Goal: Check status: Verify the current state of an ongoing process or item

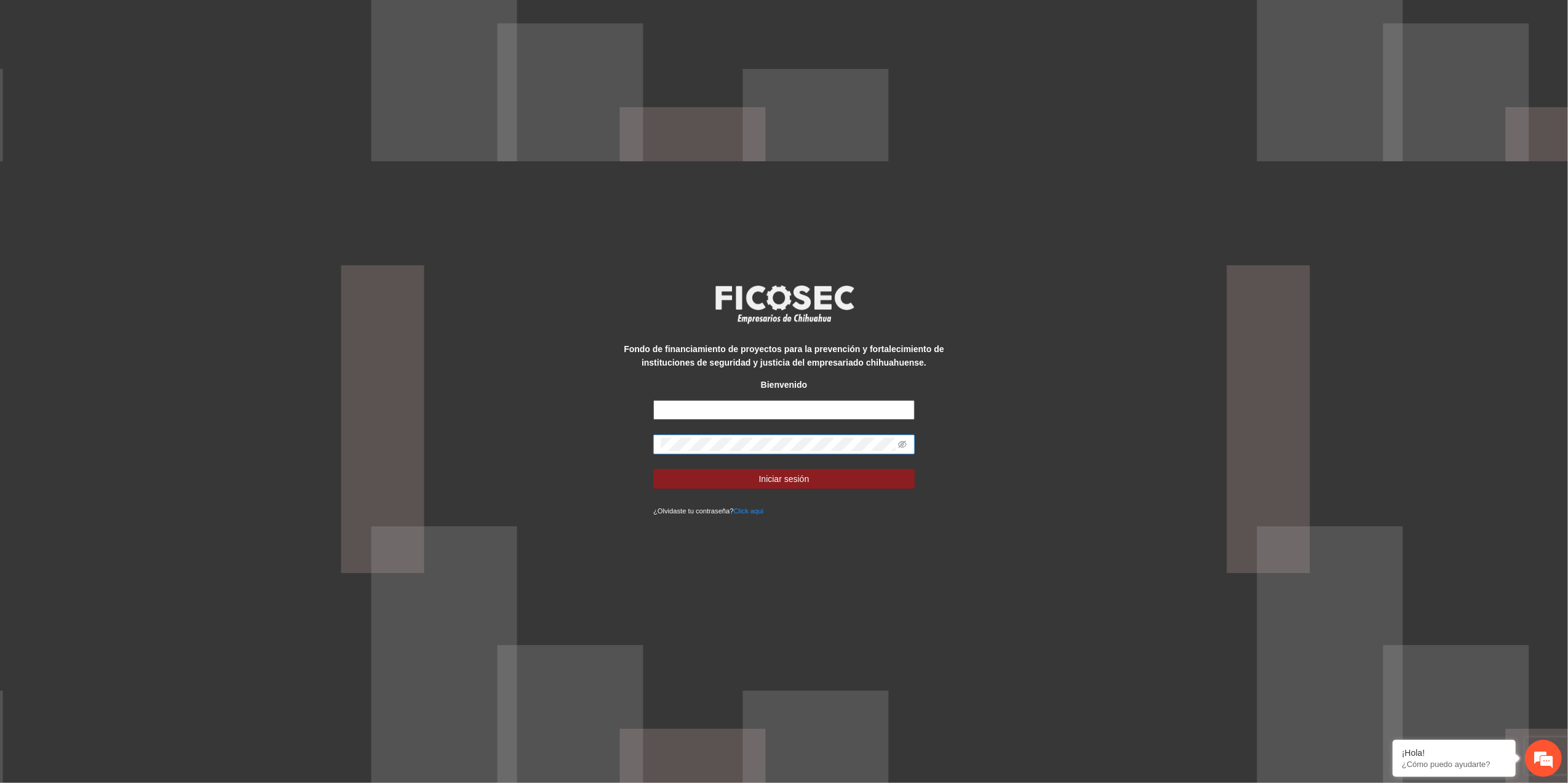
type input "**********"
click at [483, 443] on div "**********" at bounding box center [784, 392] width 1568 height 783
click at [653, 469] on button "Iniciar sesión" at bounding box center [784, 478] width 262 height 19
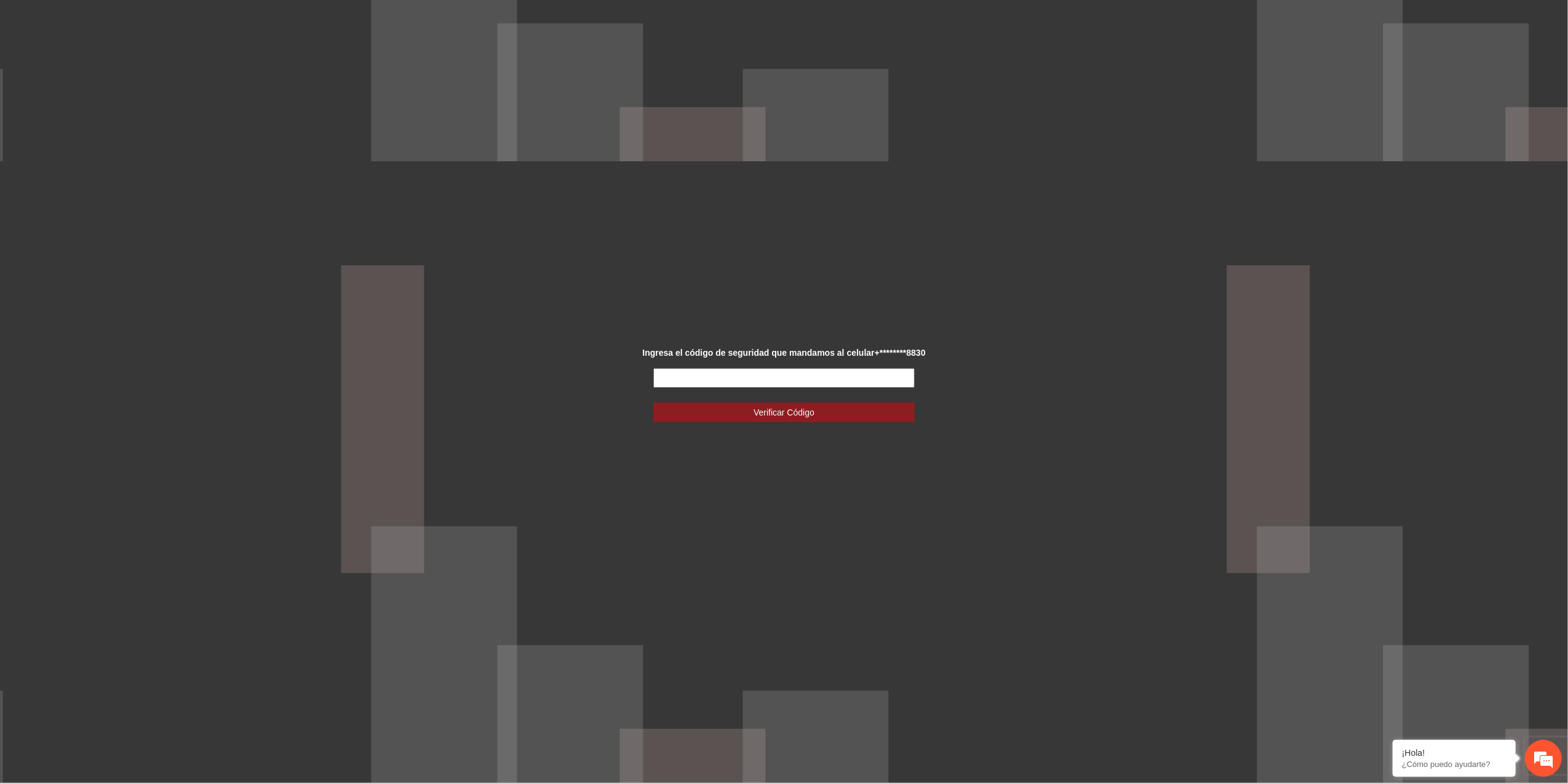
click at [780, 380] on input "text" at bounding box center [784, 378] width 262 height 19
type input "******"
click at [786, 407] on span "Verificar Código" at bounding box center [784, 412] width 61 height 14
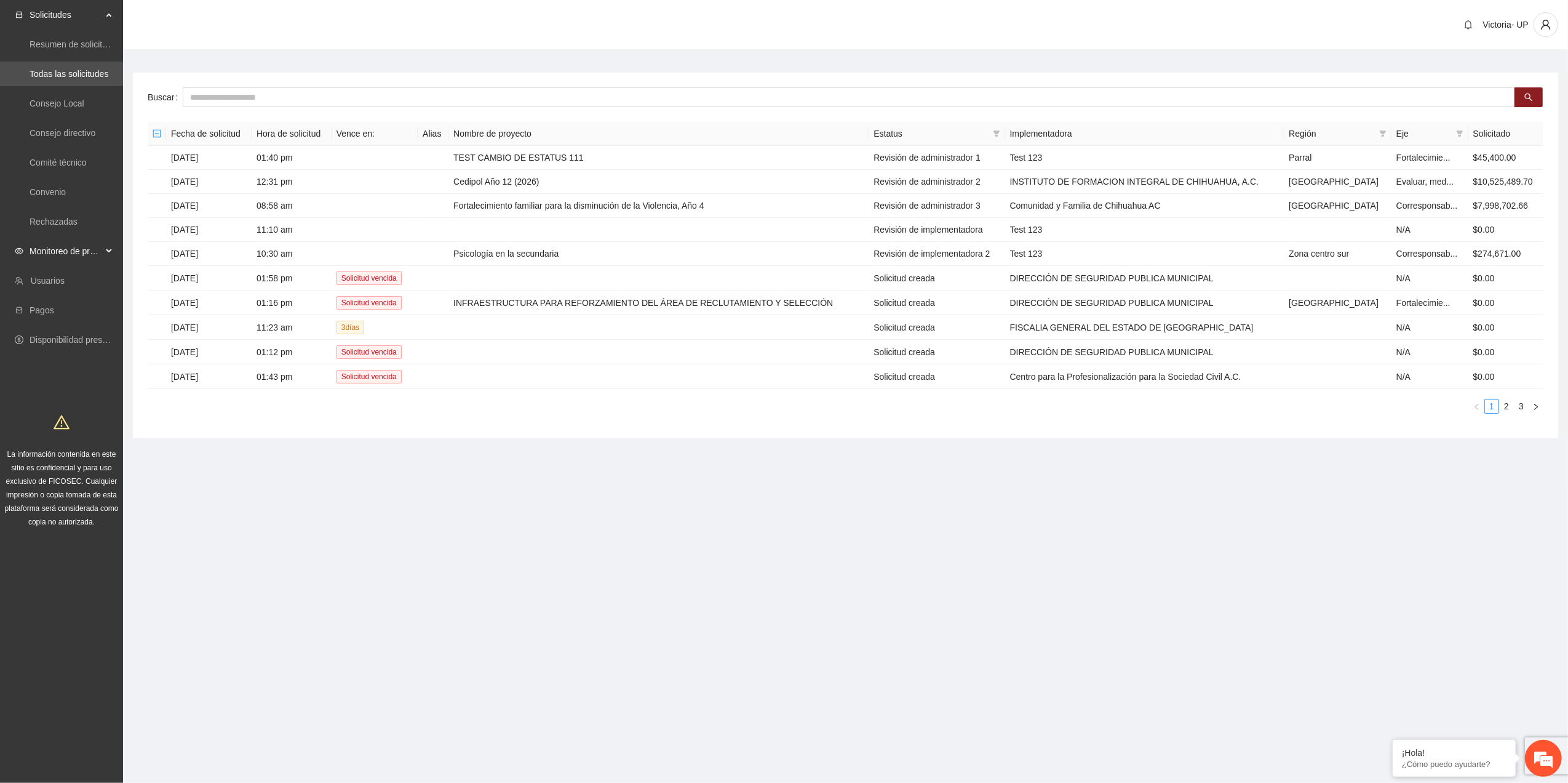
click at [65, 244] on span "Monitoreo de proyectos" at bounding box center [66, 251] width 73 height 25
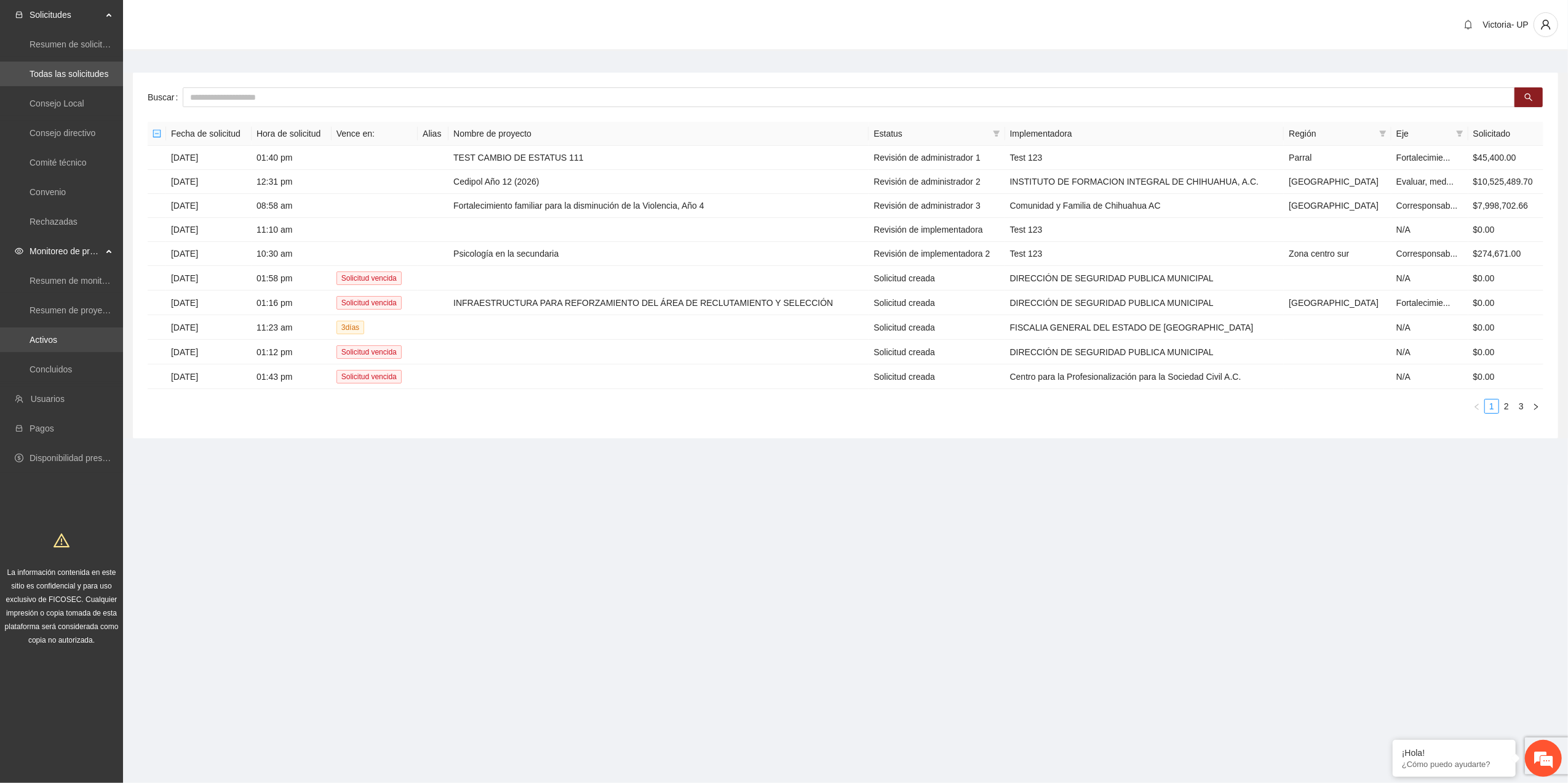
click at [57, 340] on link "Activos" at bounding box center [43, 339] width 28 height 10
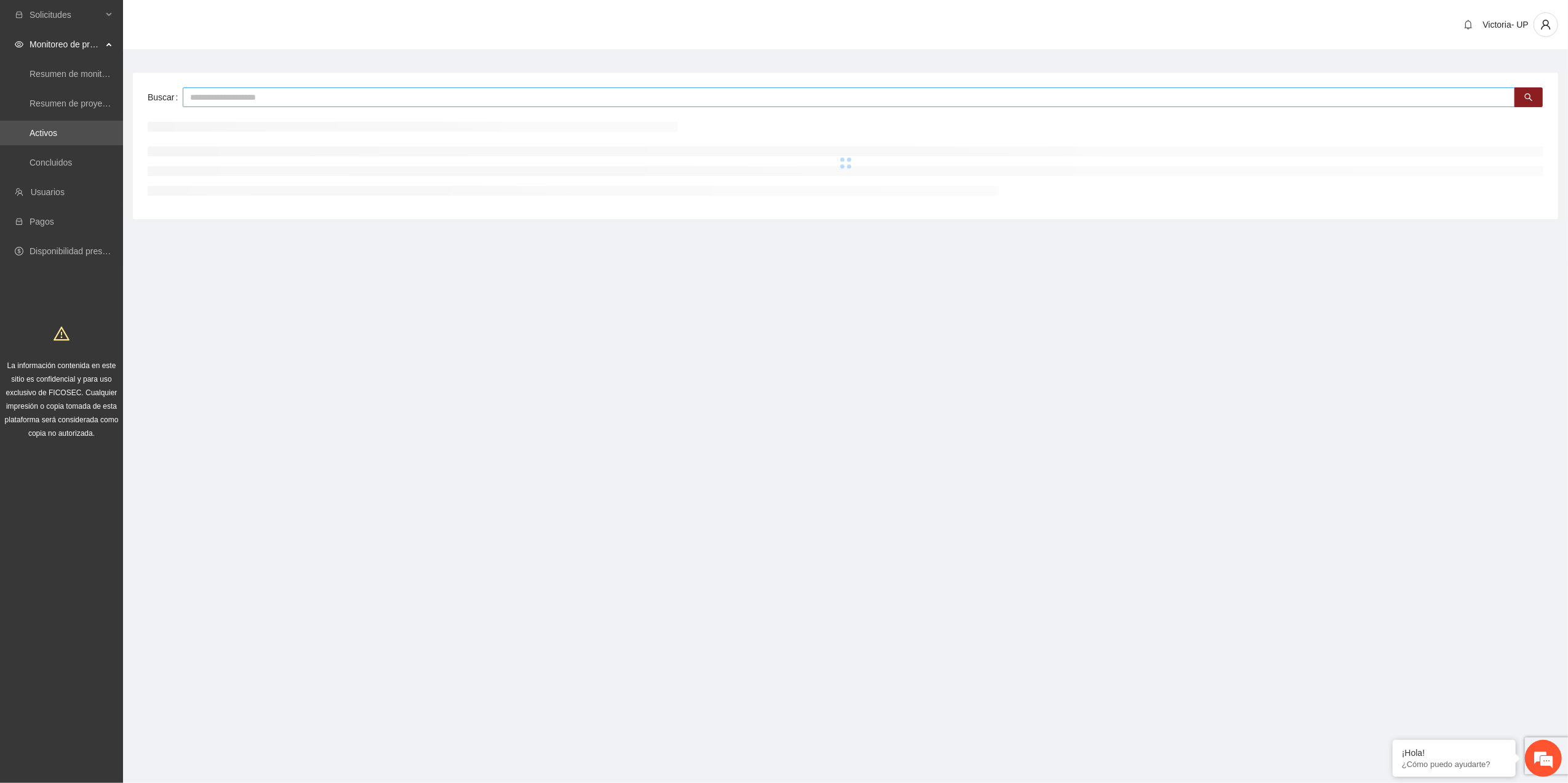
click at [511, 101] on input "text" at bounding box center [849, 97] width 1332 height 19
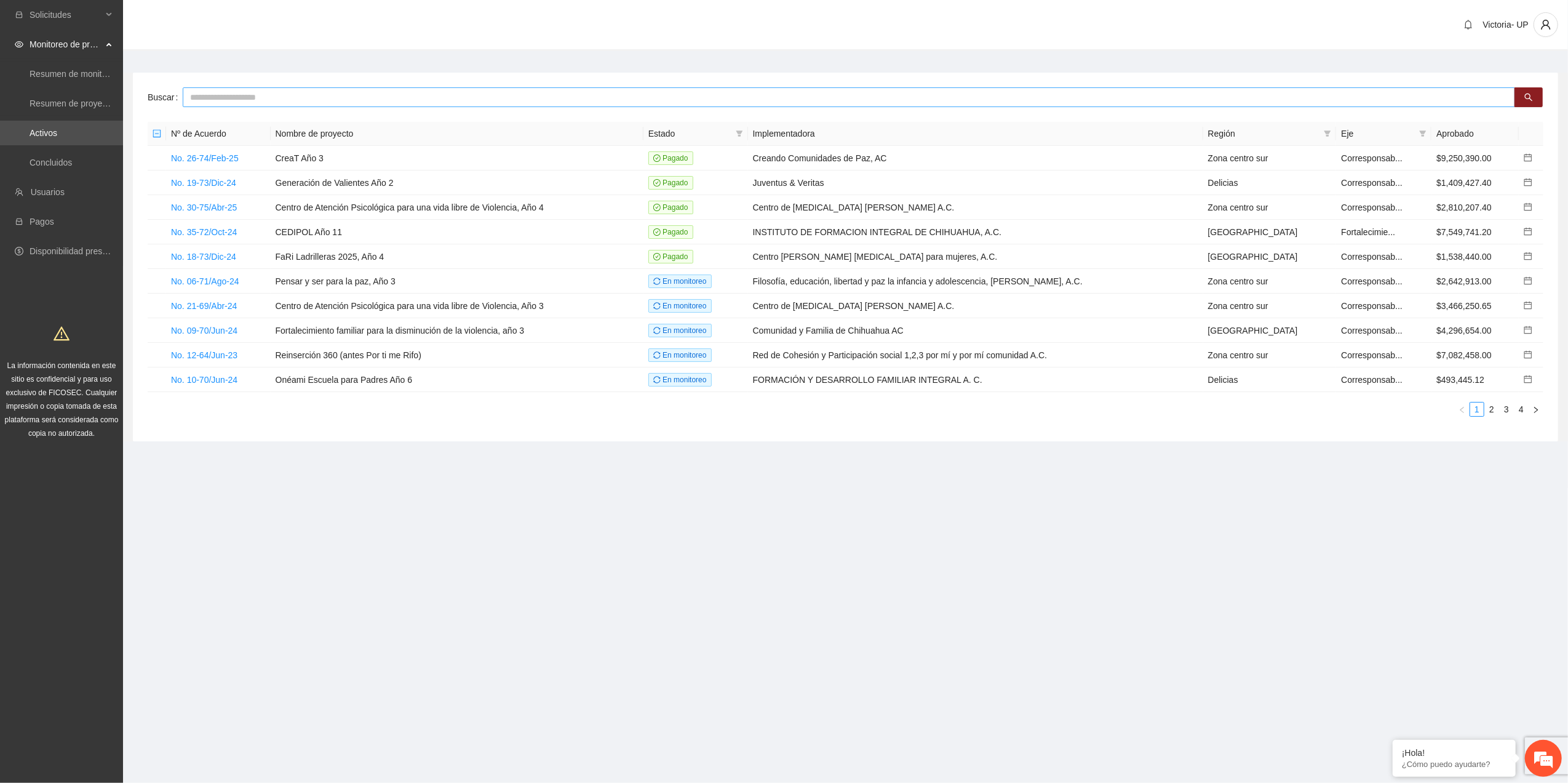
click at [481, 94] on input "text" at bounding box center [849, 97] width 1332 height 19
click at [205, 159] on link "No. 26-74/Feb-25" at bounding box center [205, 158] width 67 height 10
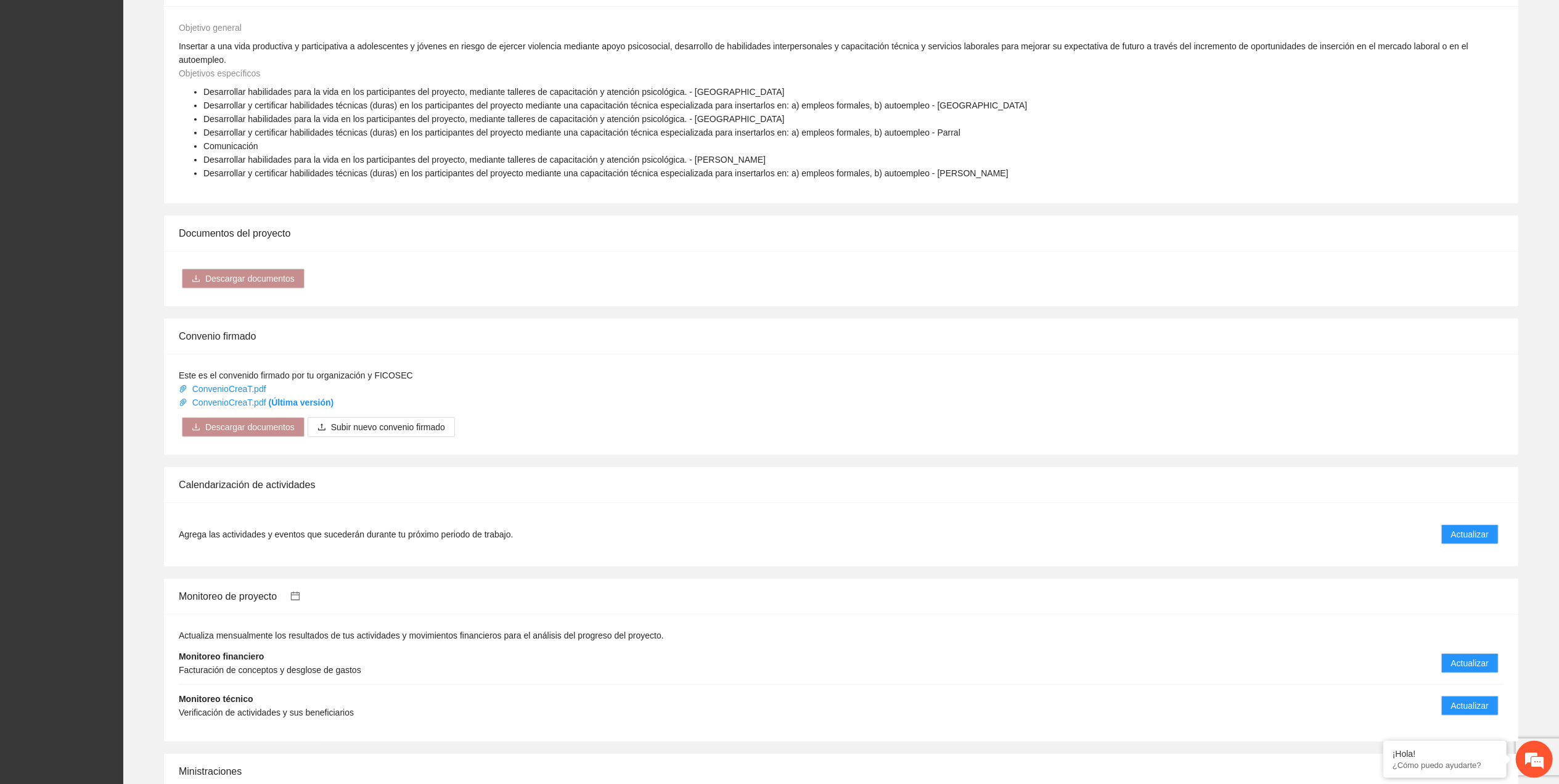
scroll to position [798, 0]
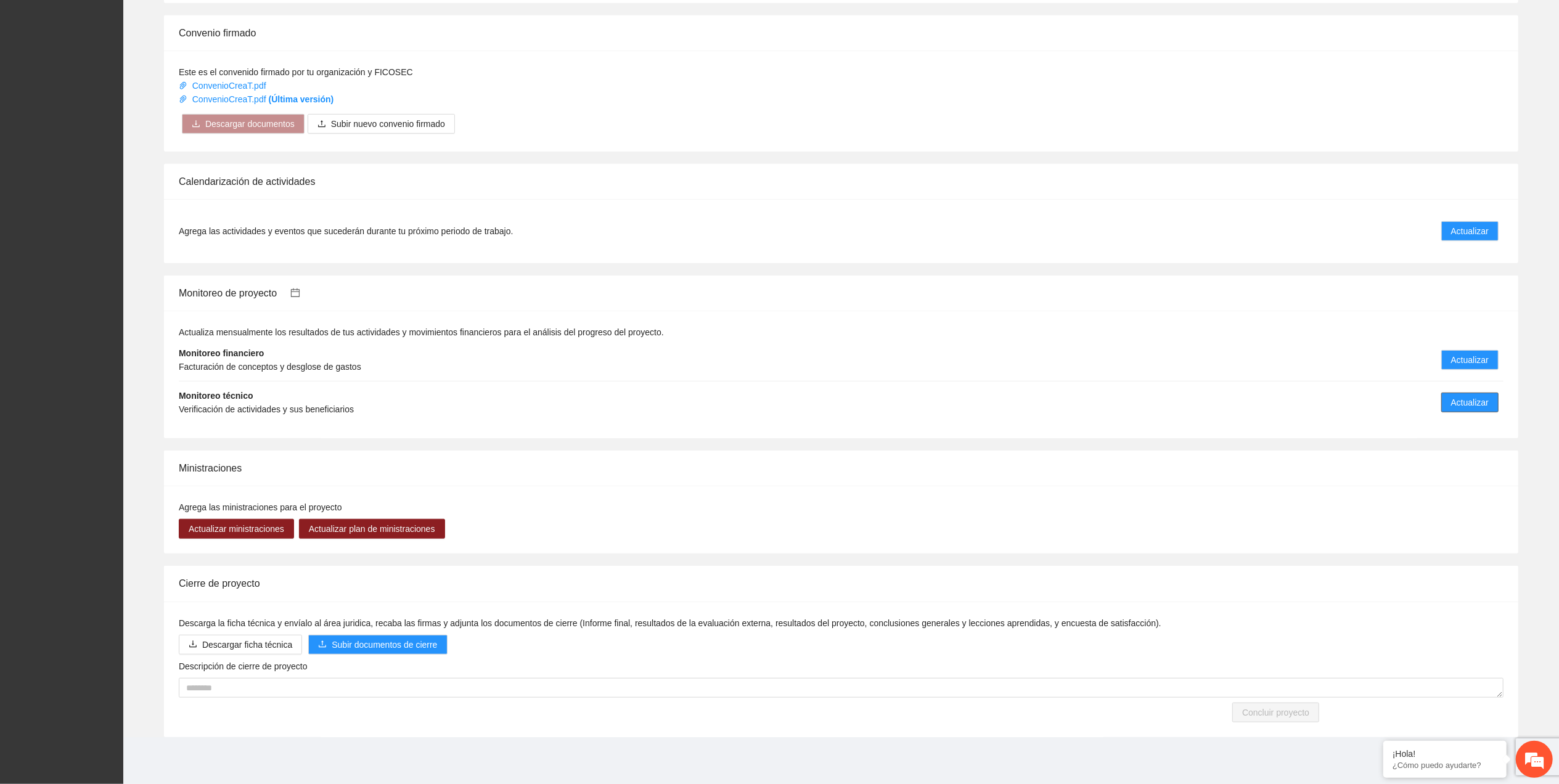
click at [1465, 398] on span "Actualizar" at bounding box center [1470, 402] width 38 height 14
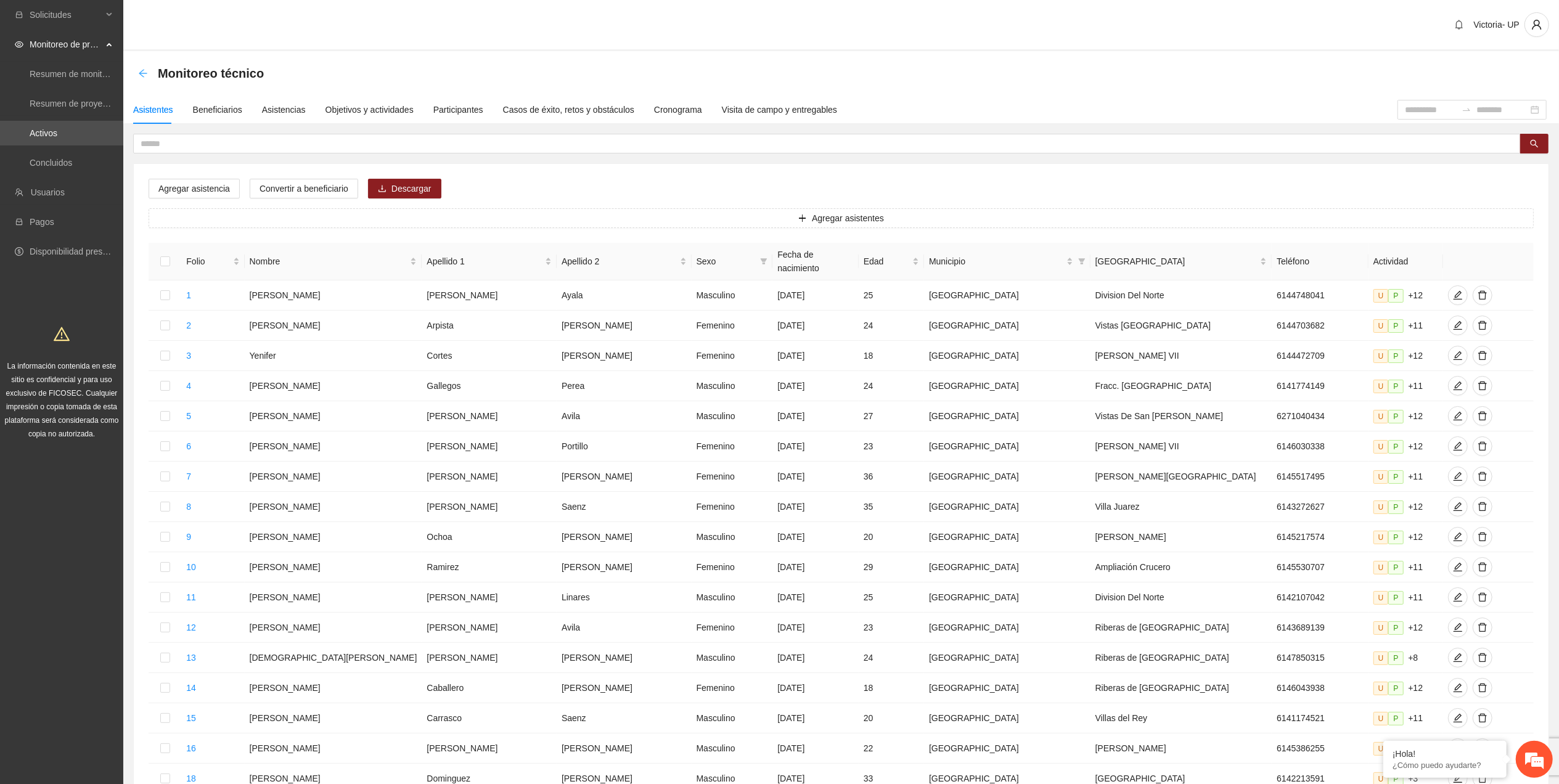
click at [138, 74] on icon "arrow-left" at bounding box center [143, 73] width 10 height 10
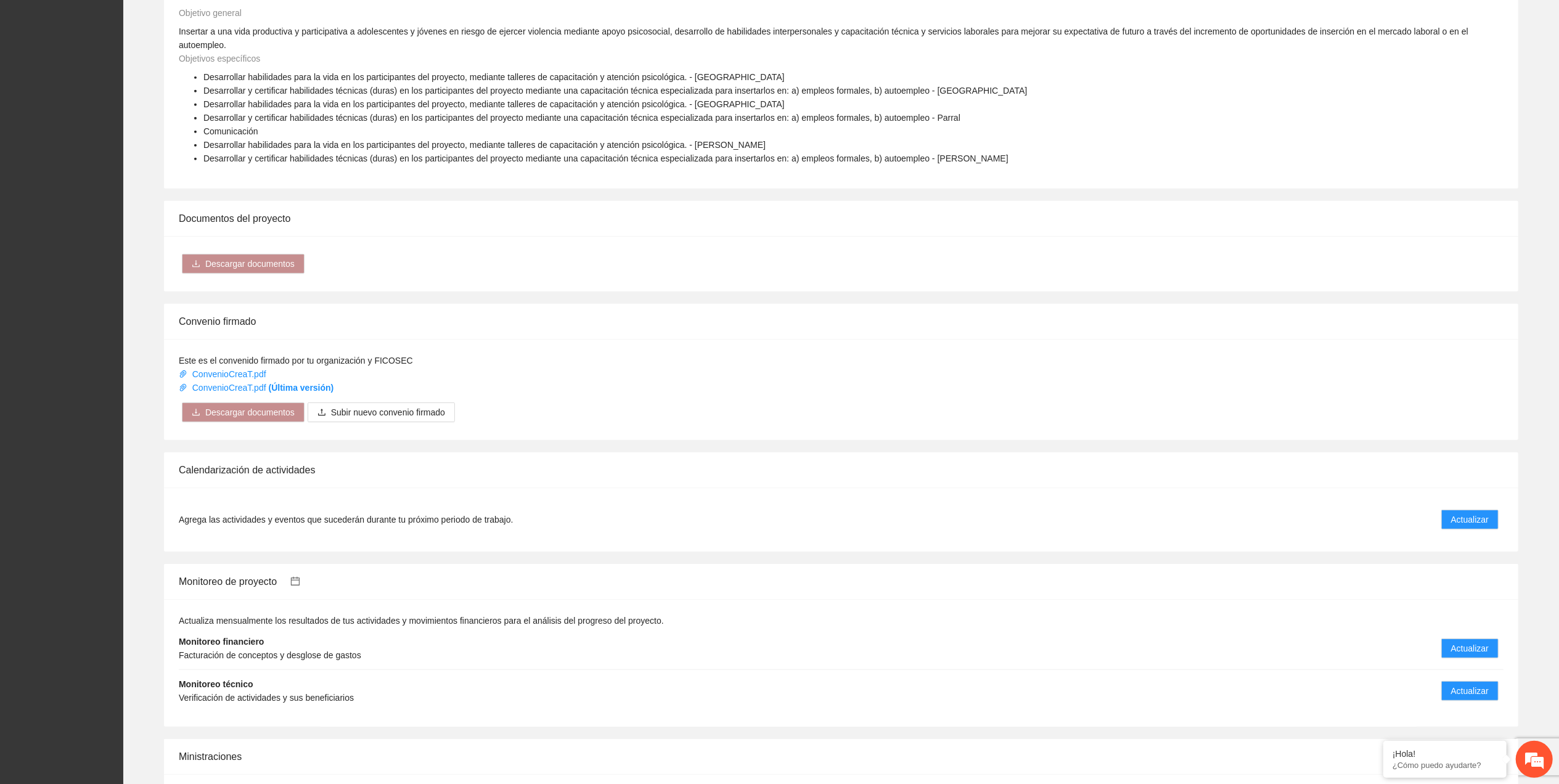
scroll to position [798, 0]
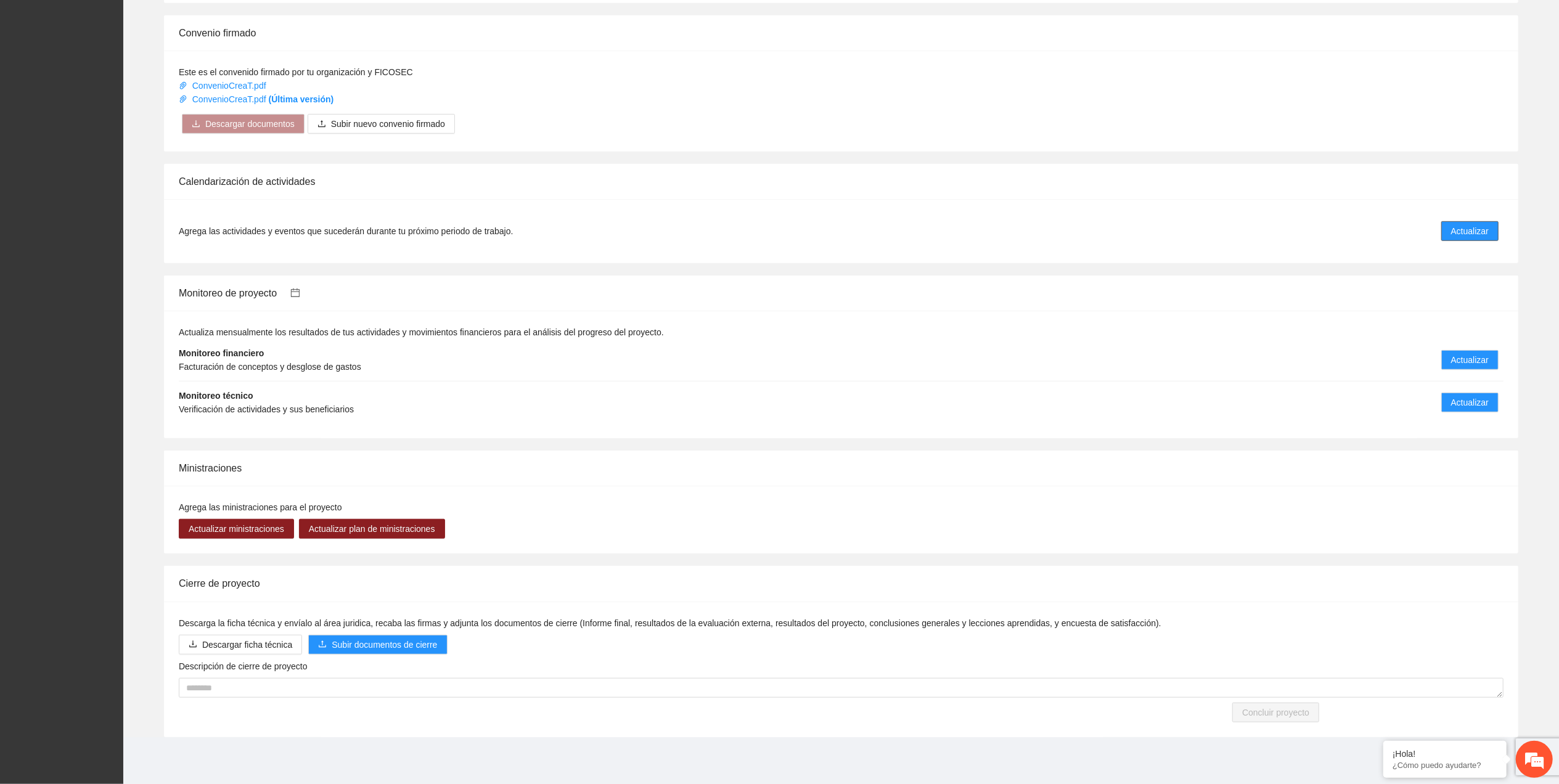
click at [1451, 225] on span "Actualizar" at bounding box center [1470, 231] width 38 height 14
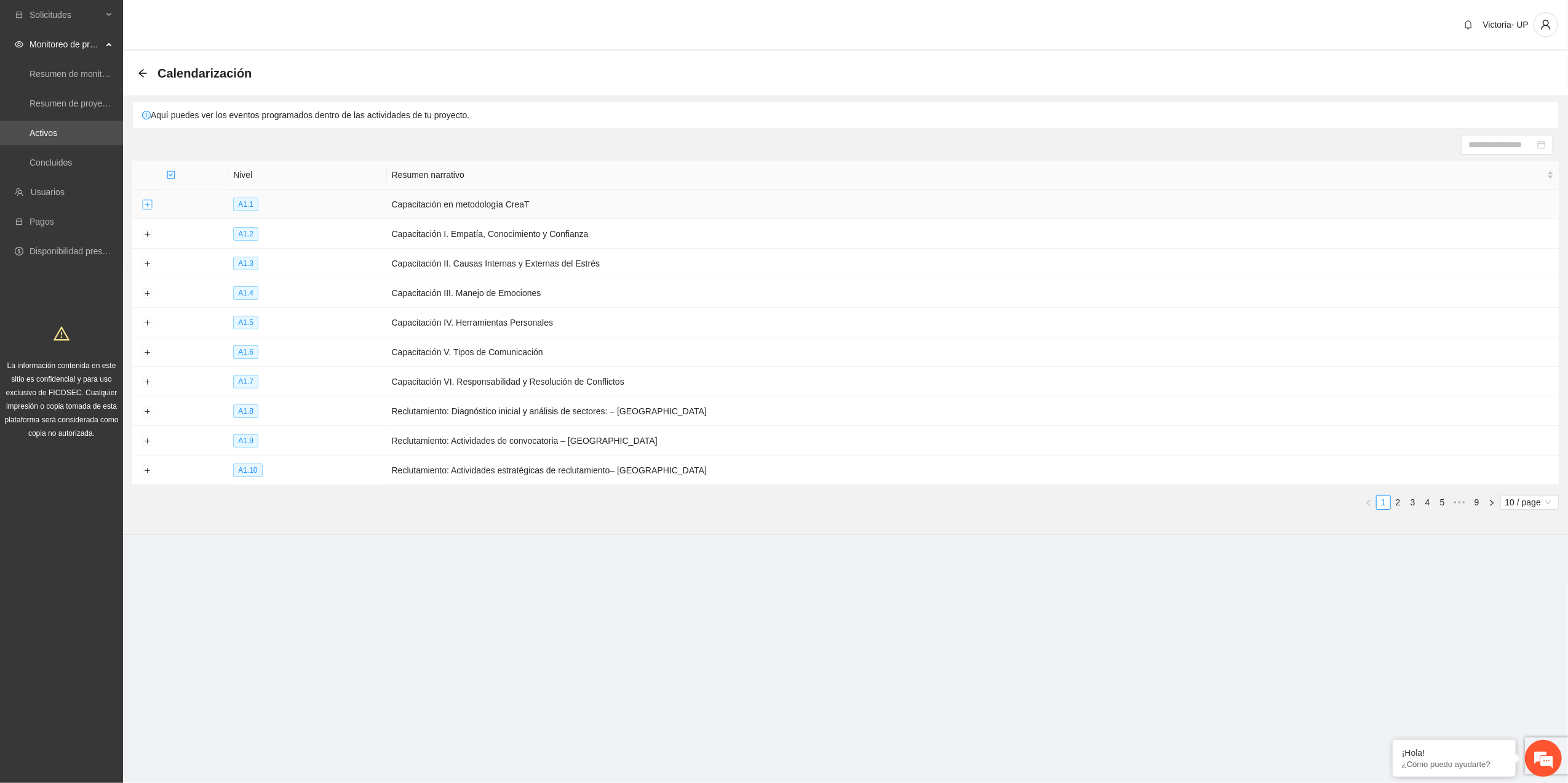
click at [146, 209] on button "Expand row" at bounding box center [146, 205] width 10 height 10
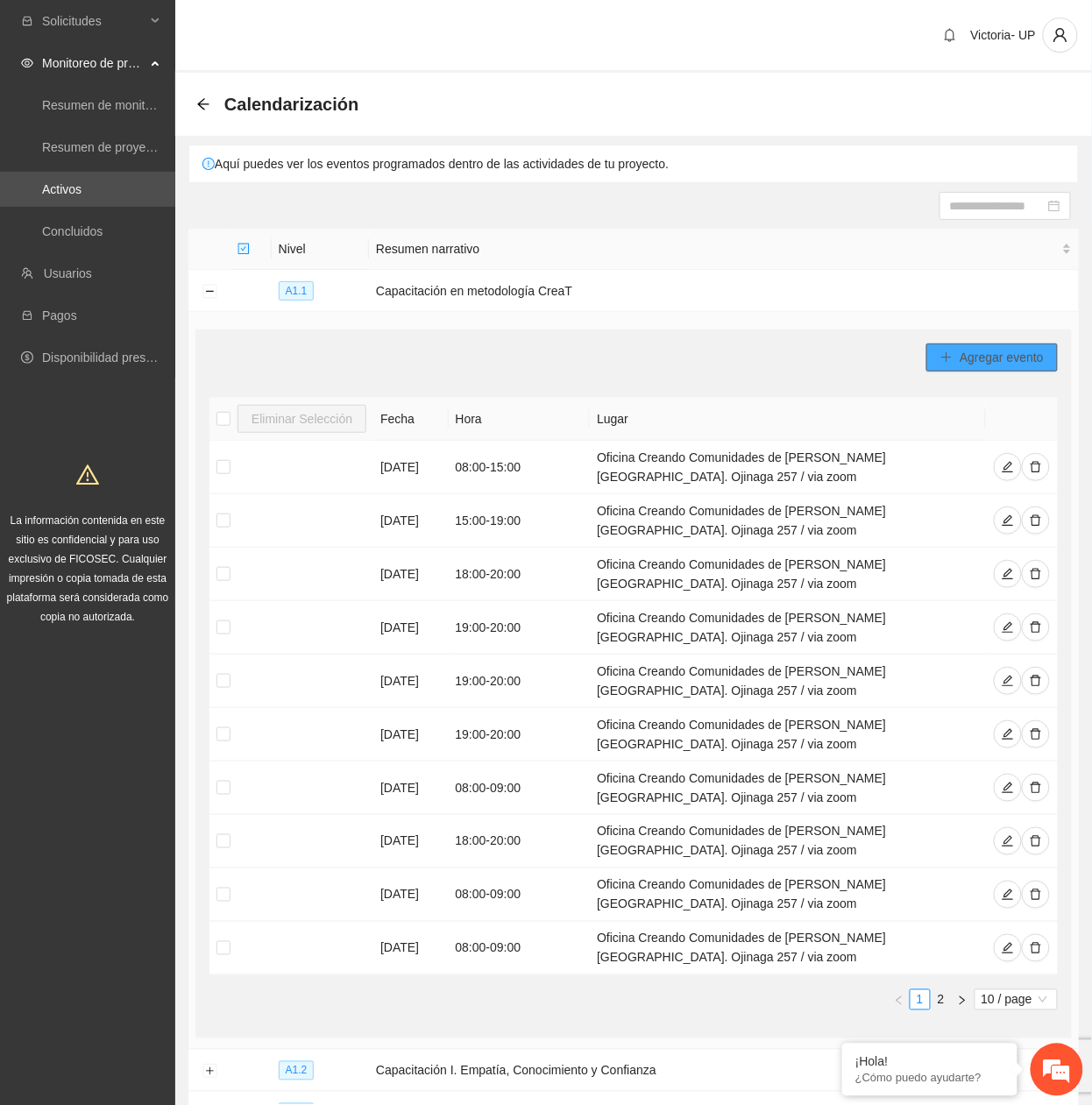
click at [996, 366] on span "Agregar evento" at bounding box center [1002, 357] width 84 height 19
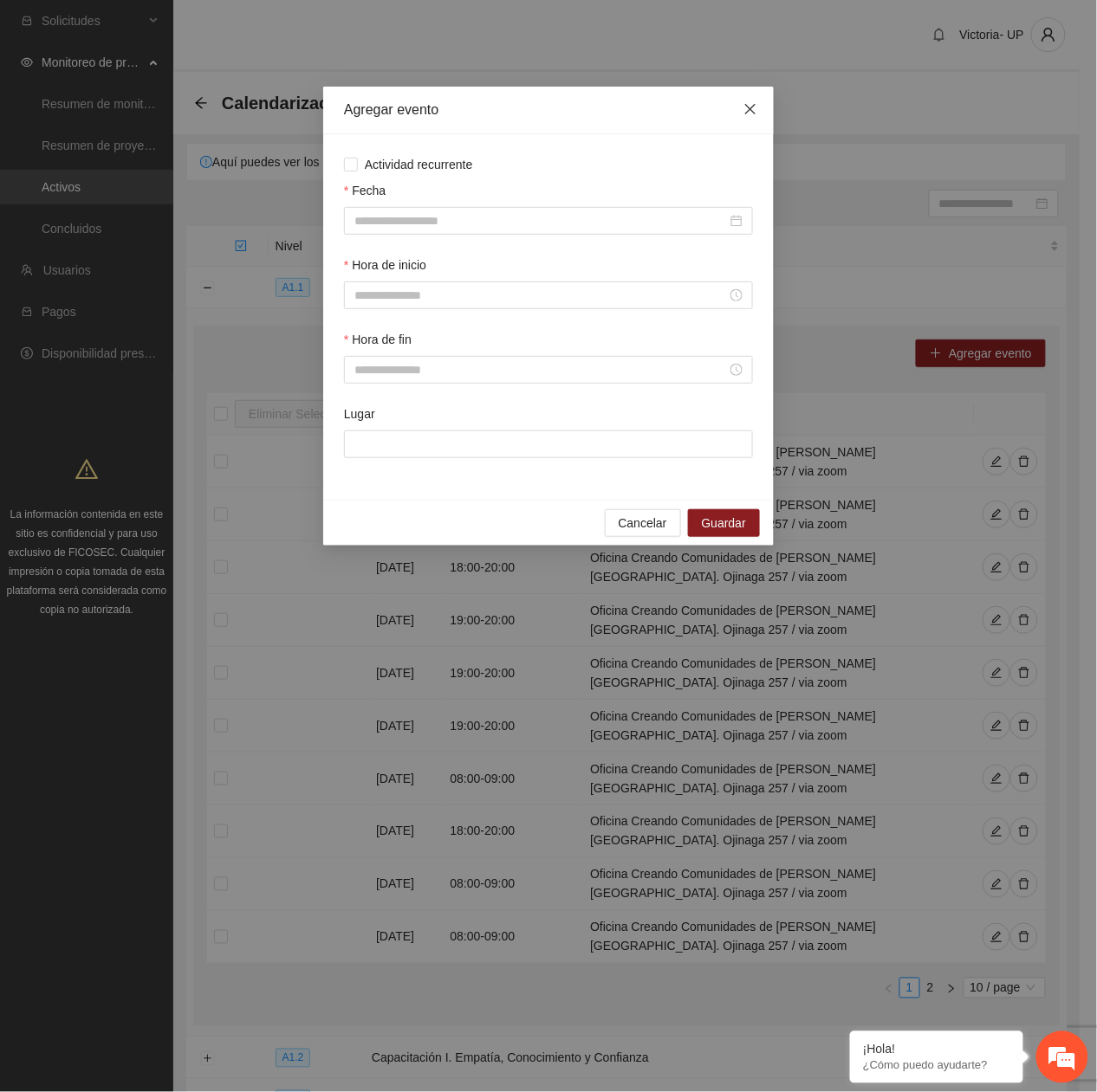
drag, startPoint x: 759, startPoint y: 109, endPoint x: 847, endPoint y: 172, distance: 108.2
click at [762, 111] on span "Close" at bounding box center [750, 109] width 47 height 47
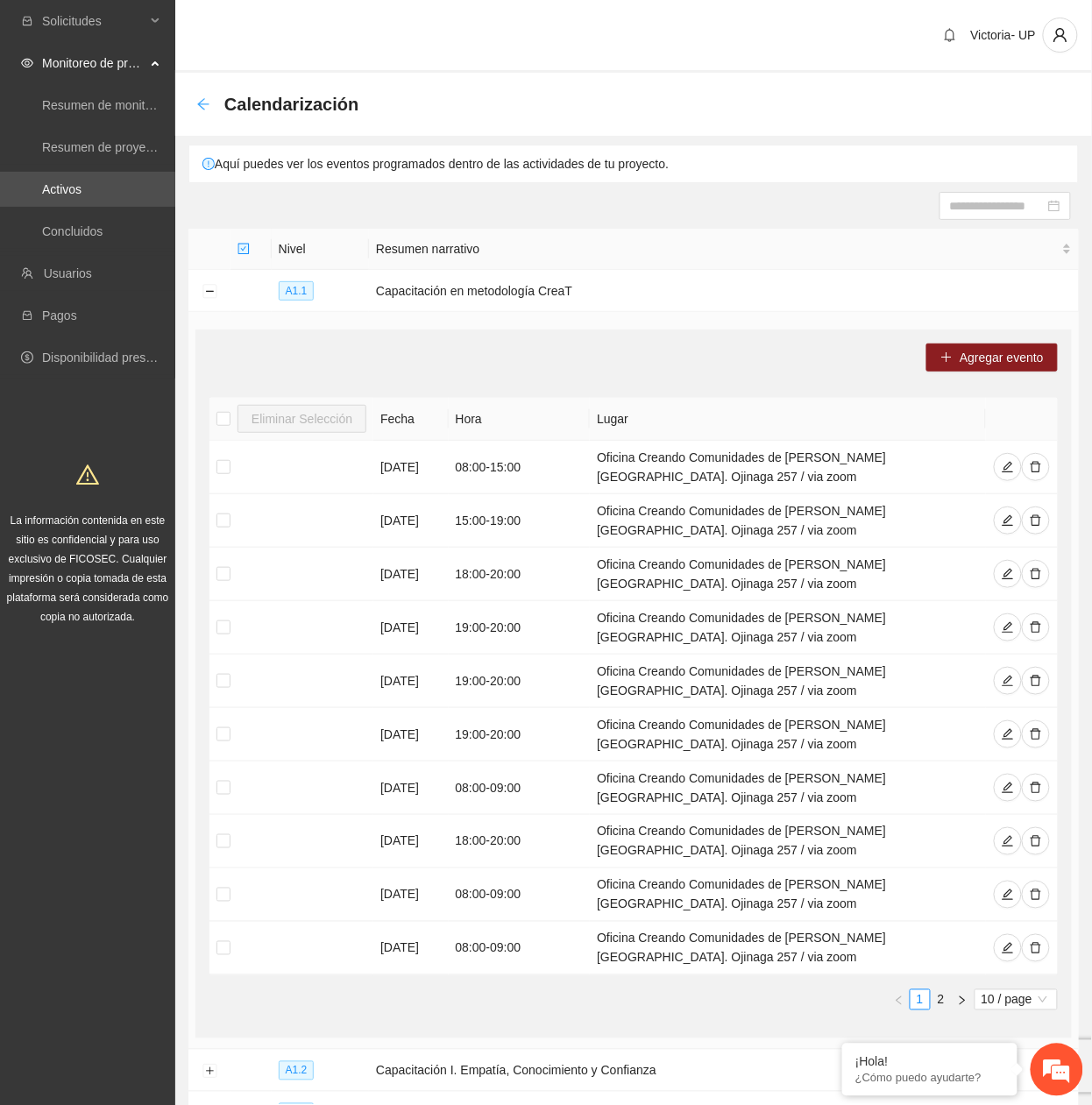
click at [197, 105] on icon "arrow-left" at bounding box center [203, 103] width 14 height 14
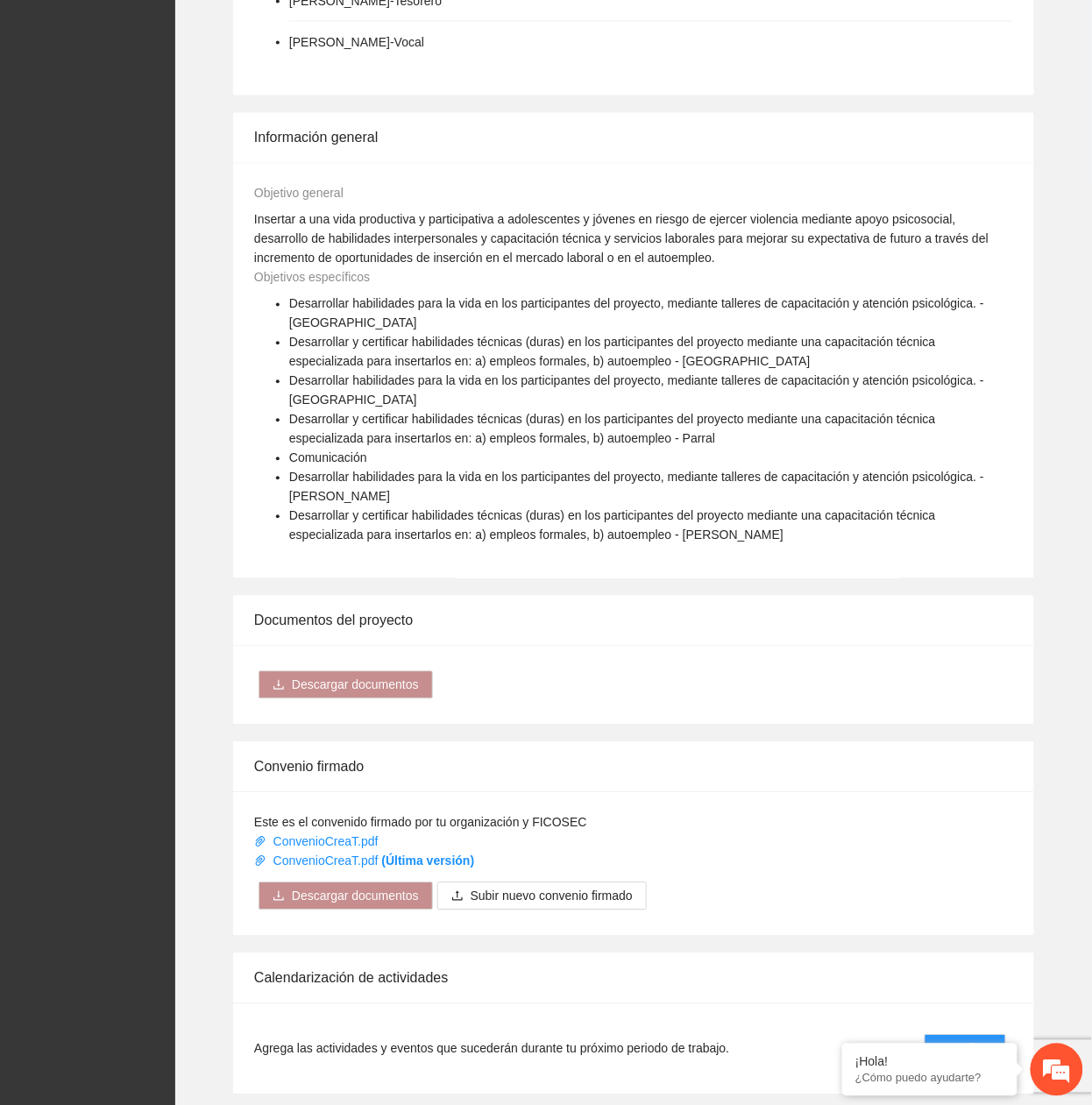
scroll to position [1285, 0]
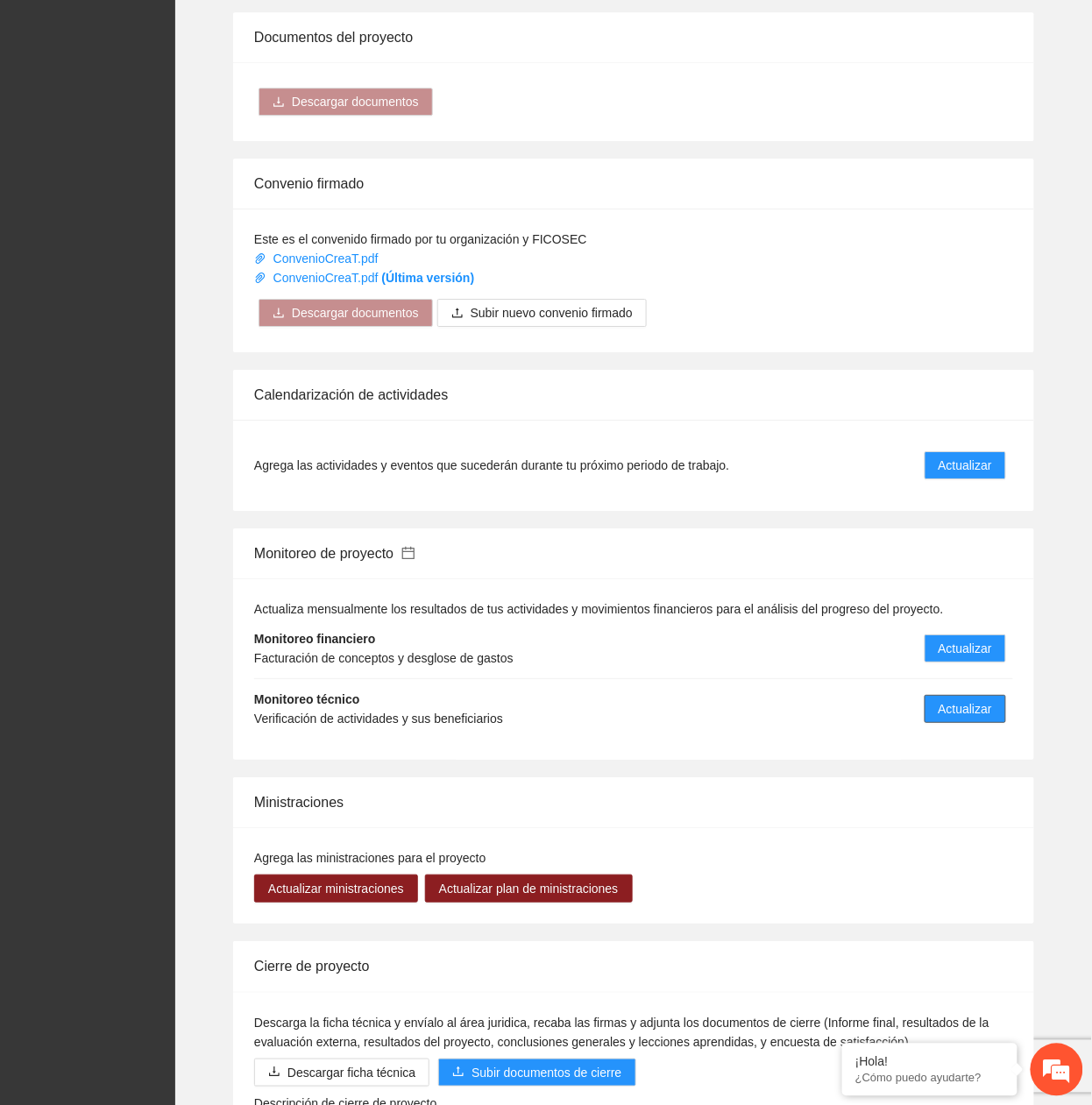
click at [948, 700] on span "Actualizar" at bounding box center [966, 709] width 54 height 19
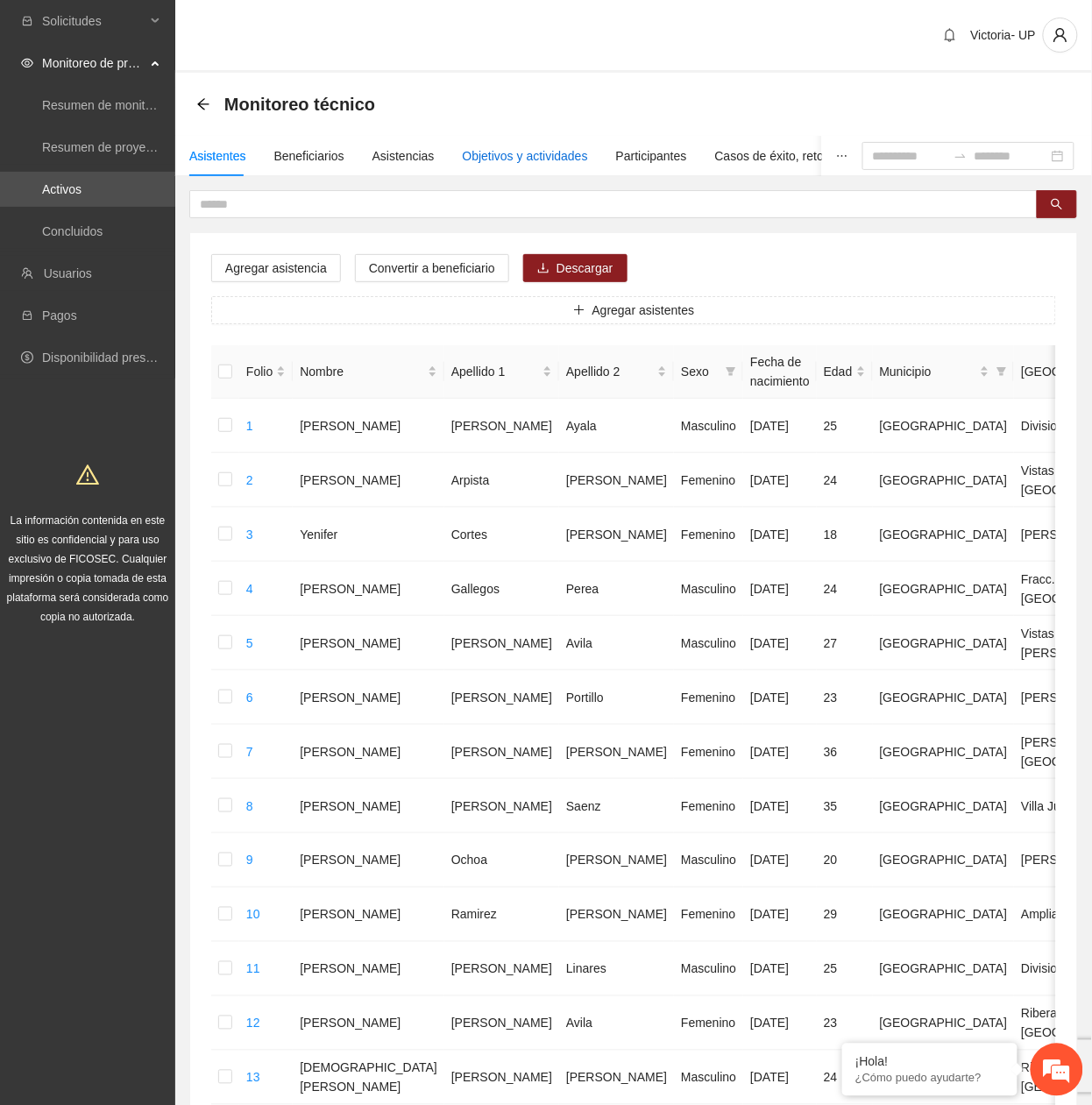
click at [471, 150] on div "Objetivos y actividades" at bounding box center [525, 156] width 126 height 19
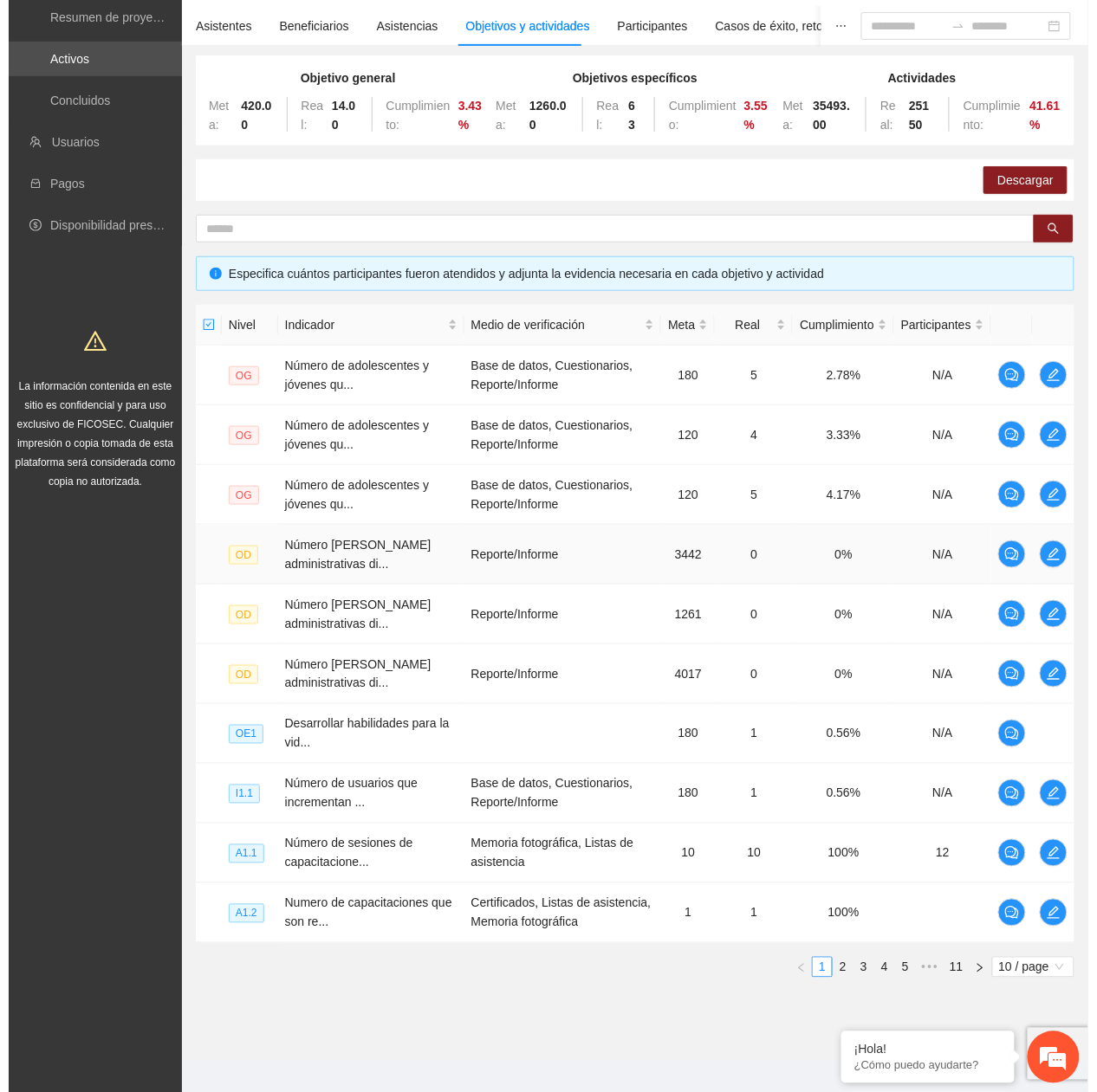
scroll to position [149, 0]
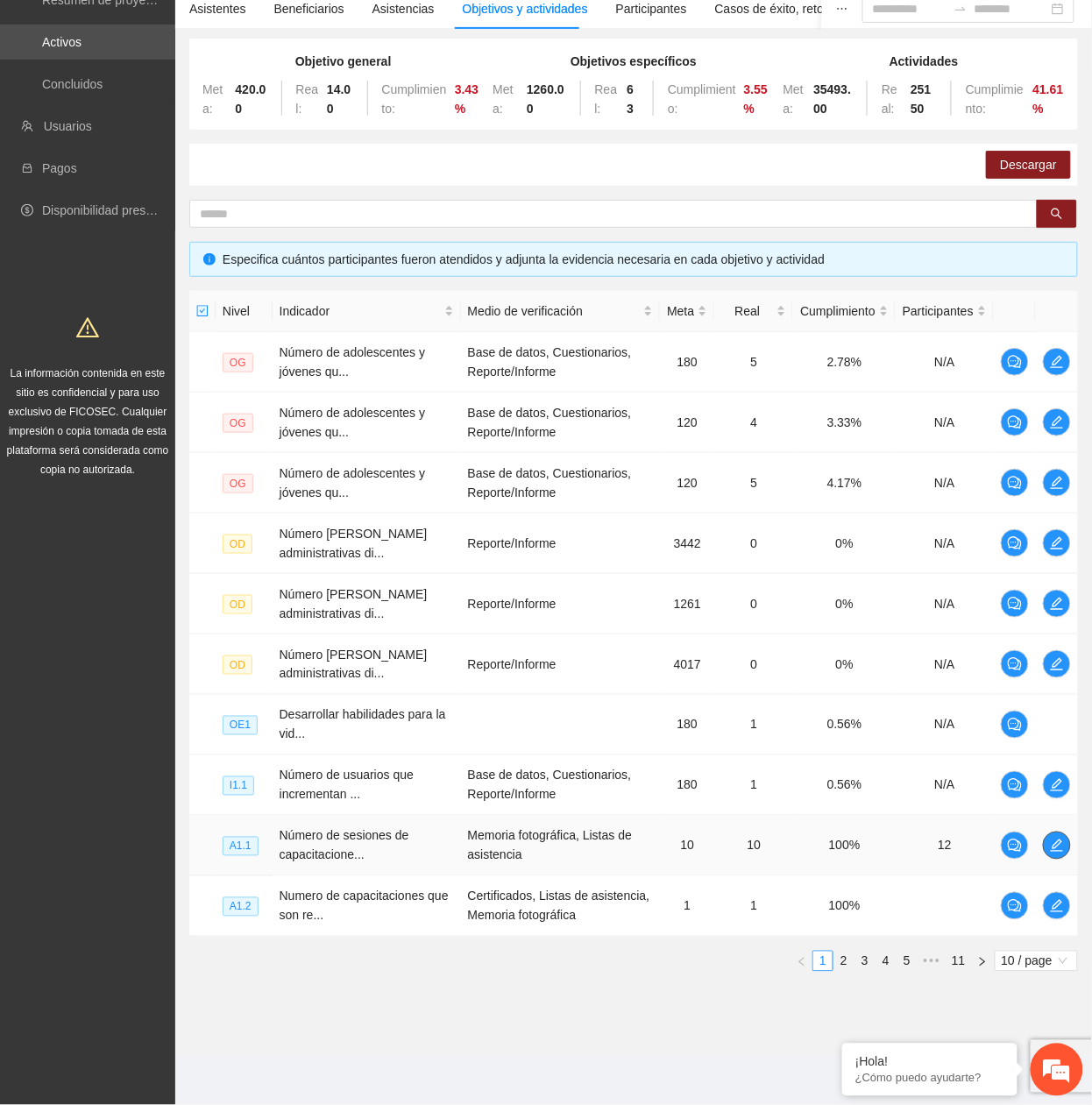
click at [1052, 840] on icon "edit" at bounding box center [1056, 846] width 14 height 14
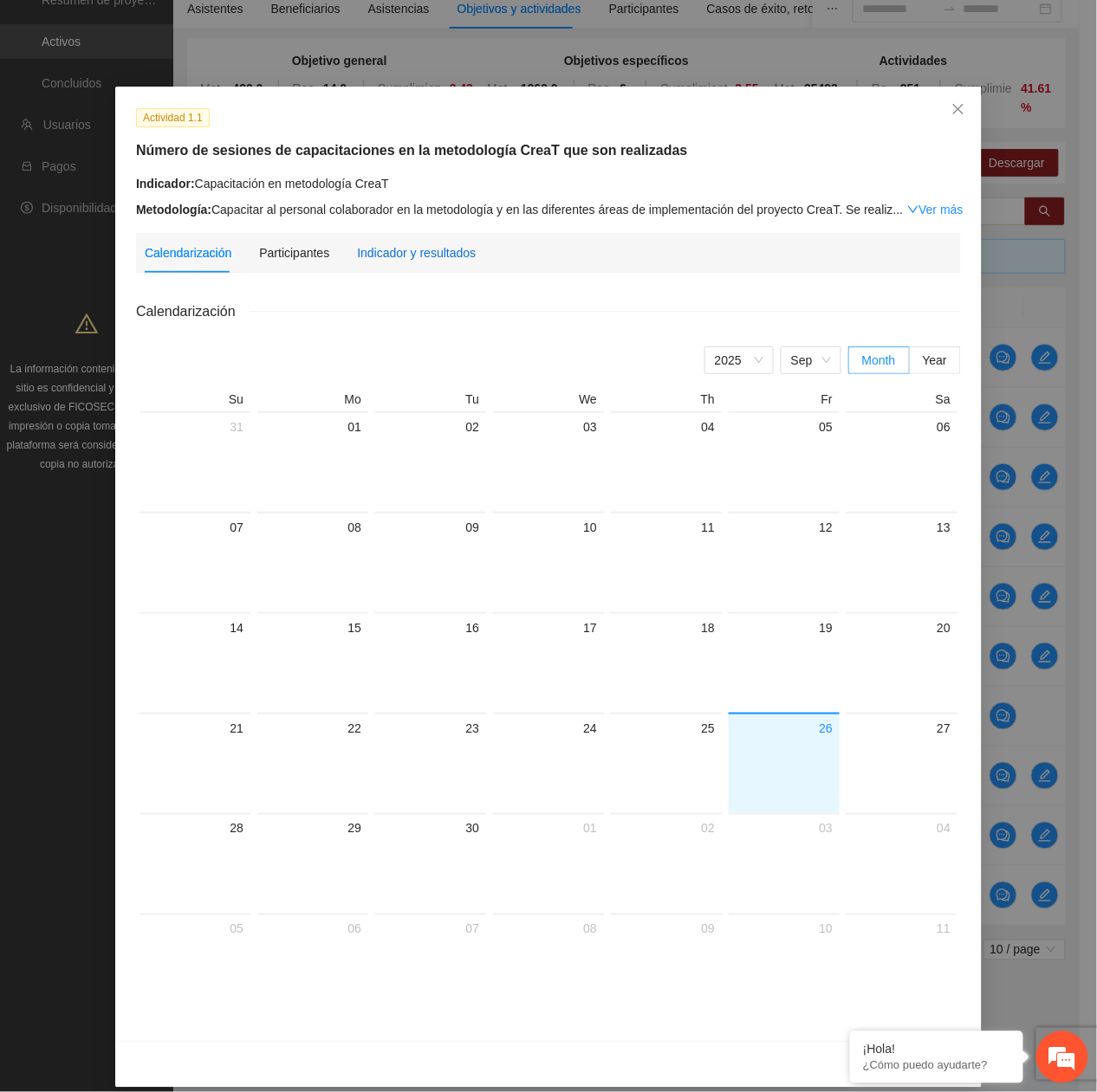
click at [420, 256] on div "Indicador y resultados" at bounding box center [416, 253] width 119 height 19
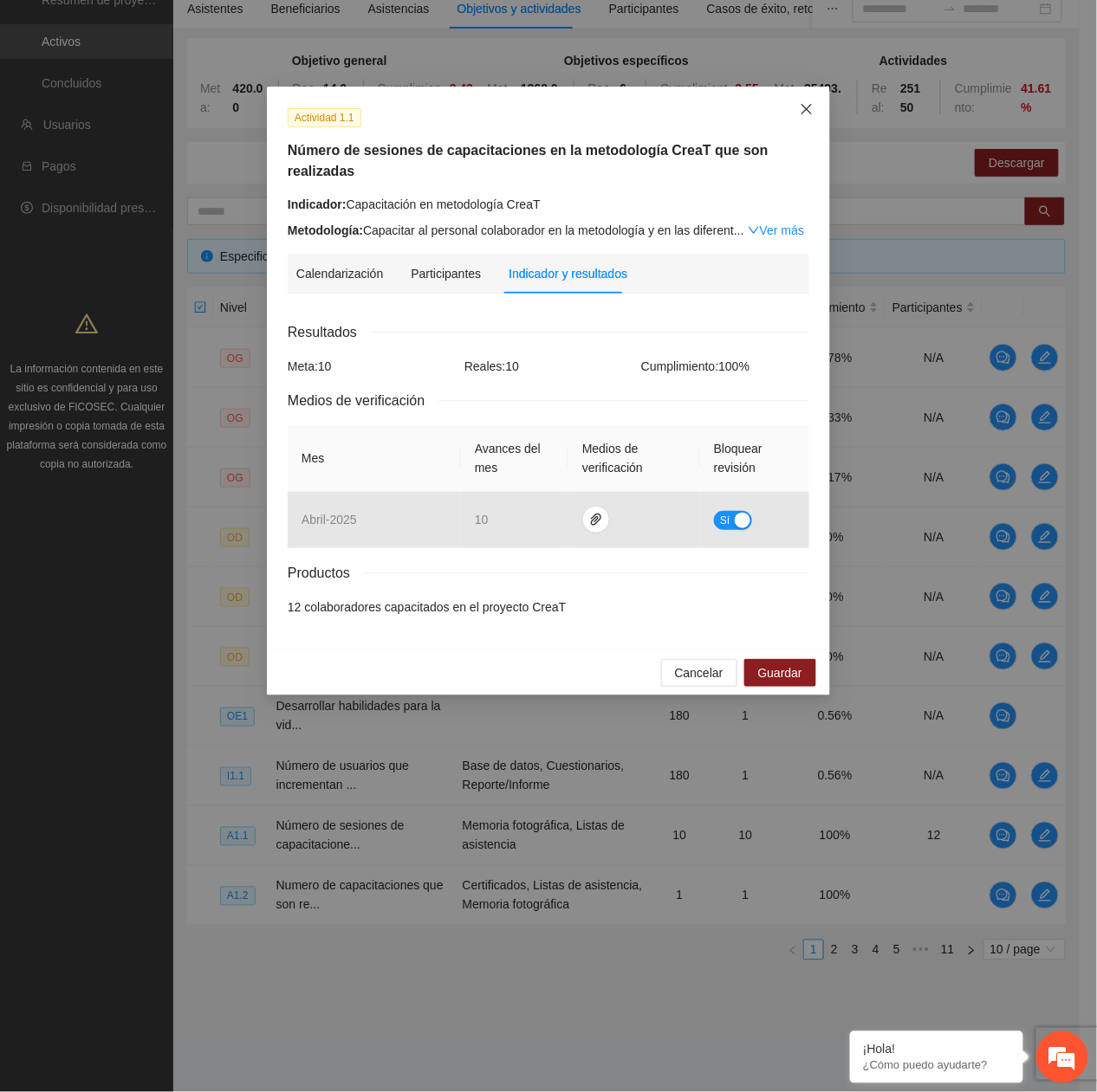
drag, startPoint x: 794, startPoint y: 105, endPoint x: 804, endPoint y: 111, distance: 11.7
click at [798, 108] on span "Close" at bounding box center [806, 109] width 47 height 47
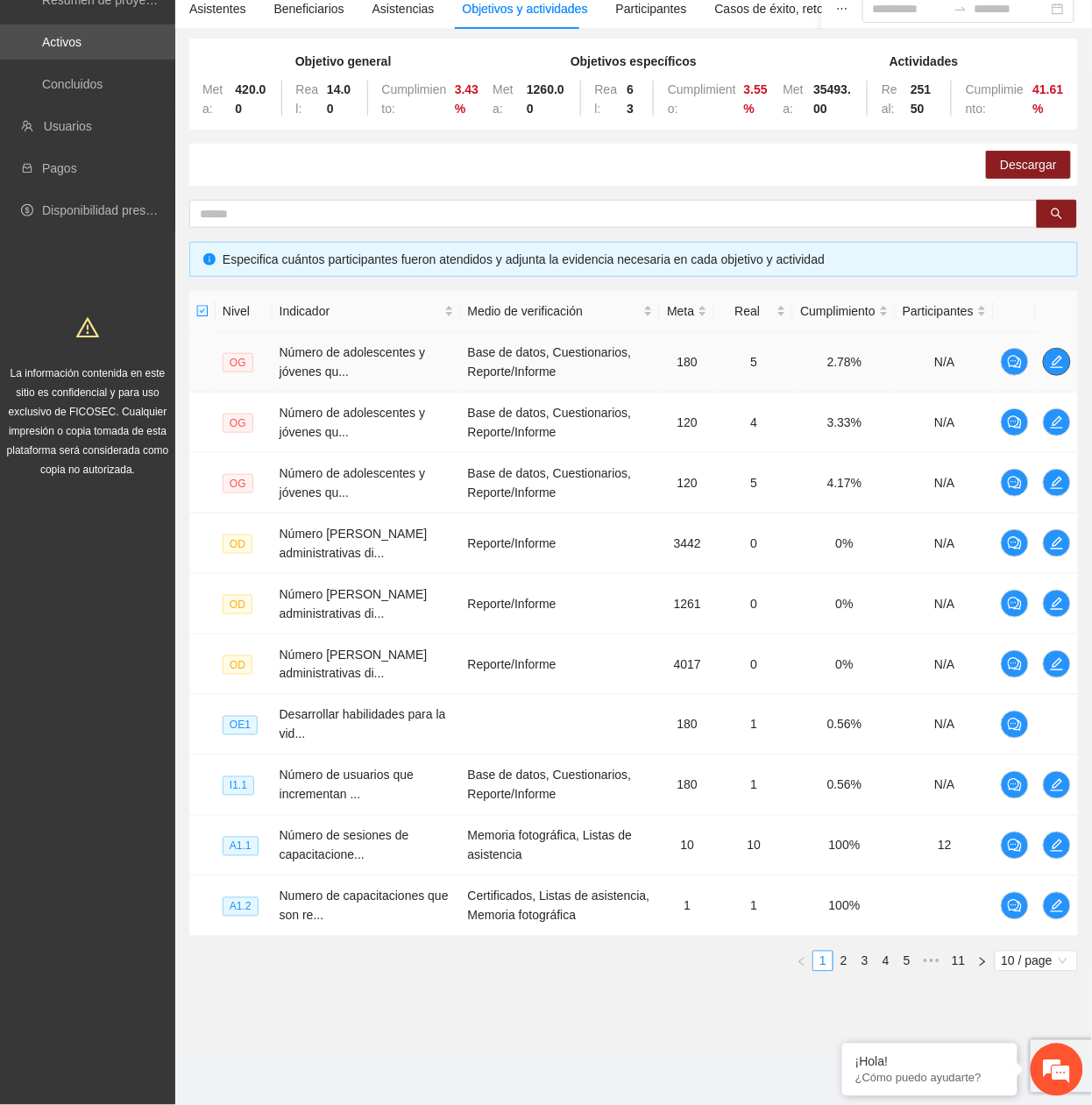
click at [1063, 362] on icon "edit" at bounding box center [1056, 362] width 14 height 14
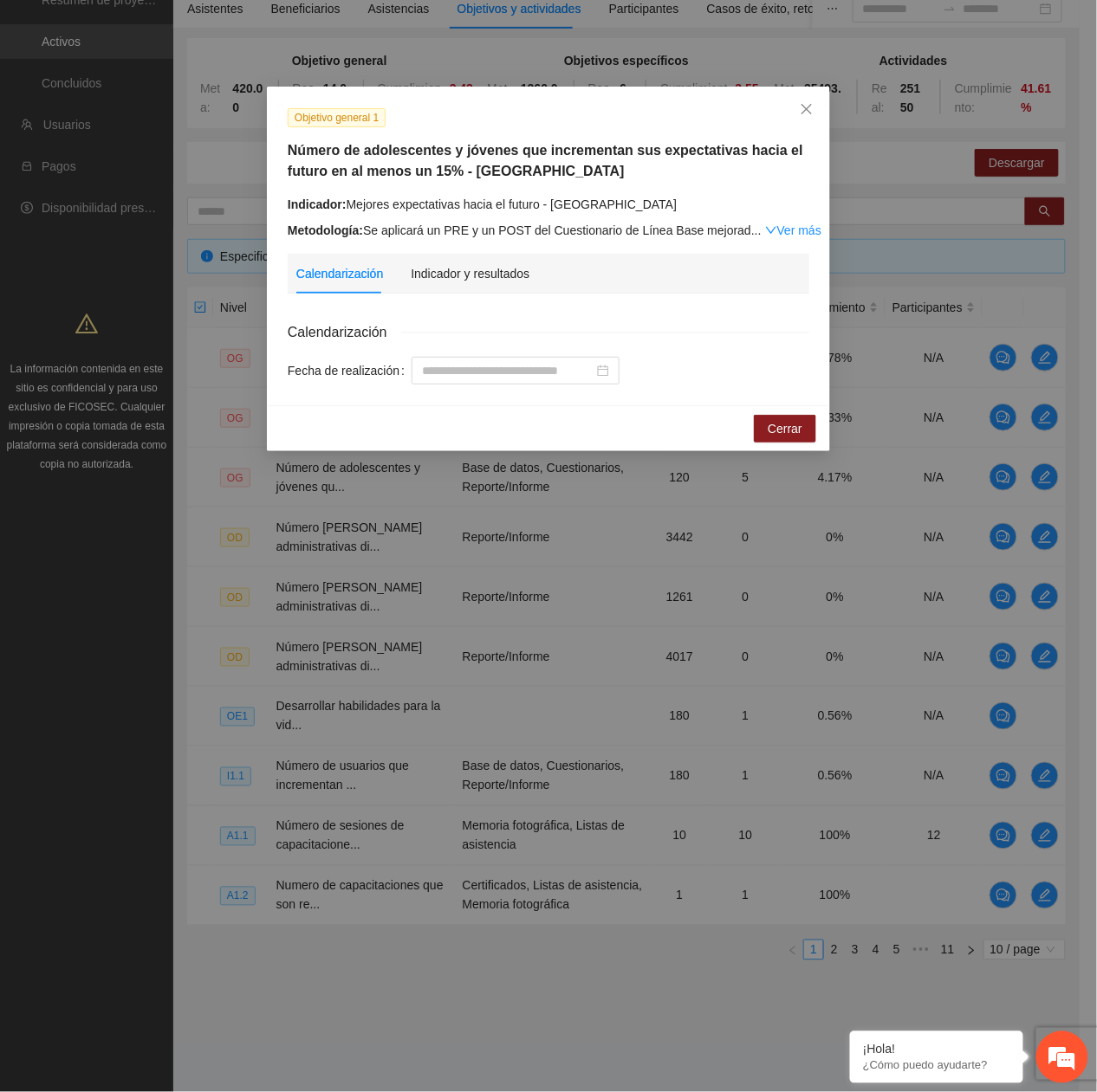
click at [475, 293] on div "Calendarización Indicador y resultados Calendarización Fecha de realización" at bounding box center [548, 318] width 522 height 130
drag, startPoint x: 480, startPoint y: 277, endPoint x: 492, endPoint y: 285, distance: 14.4
click at [484, 278] on div "Indicador y resultados" at bounding box center [470, 274] width 119 height 19
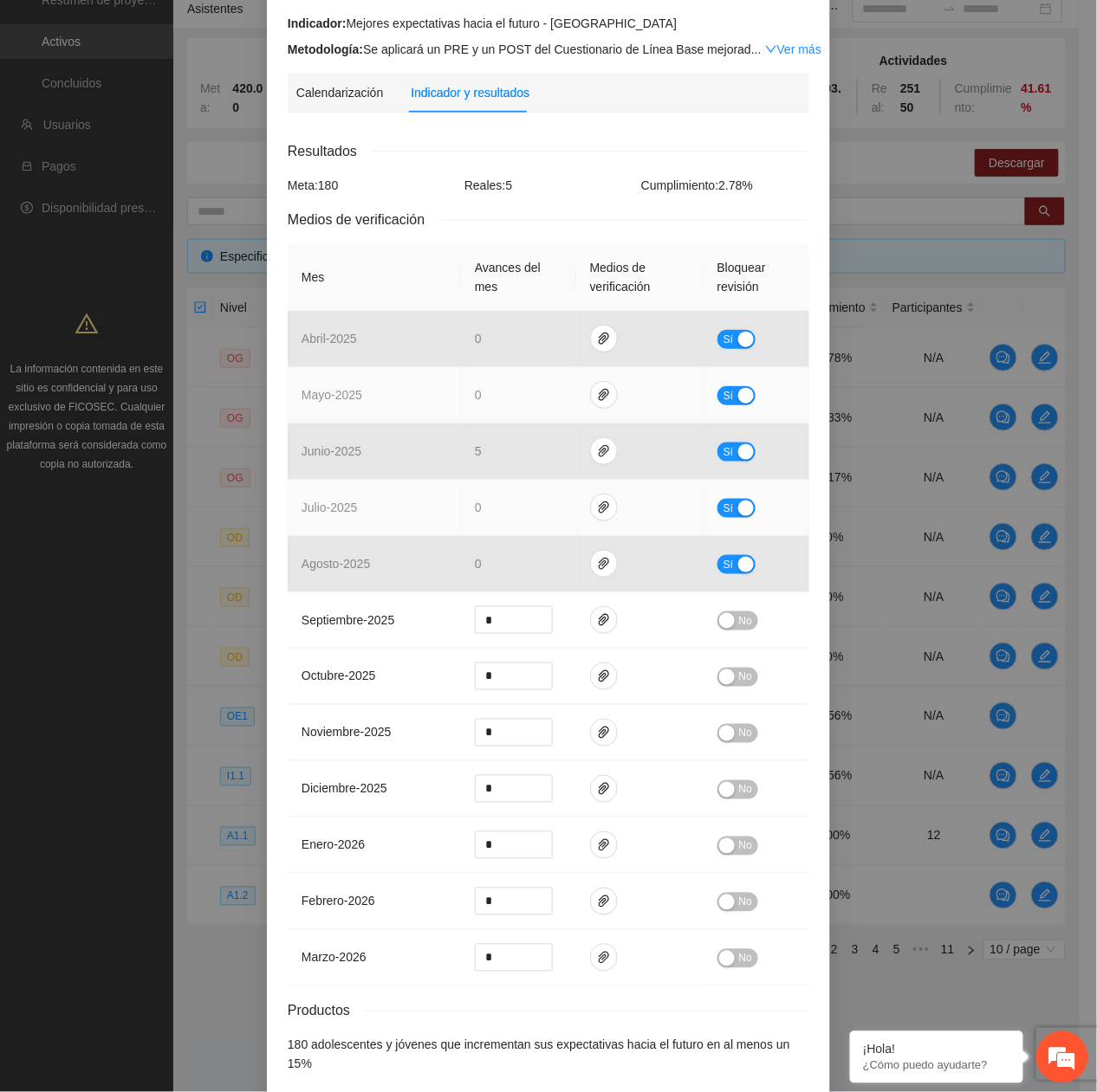
scroll to position [231, 0]
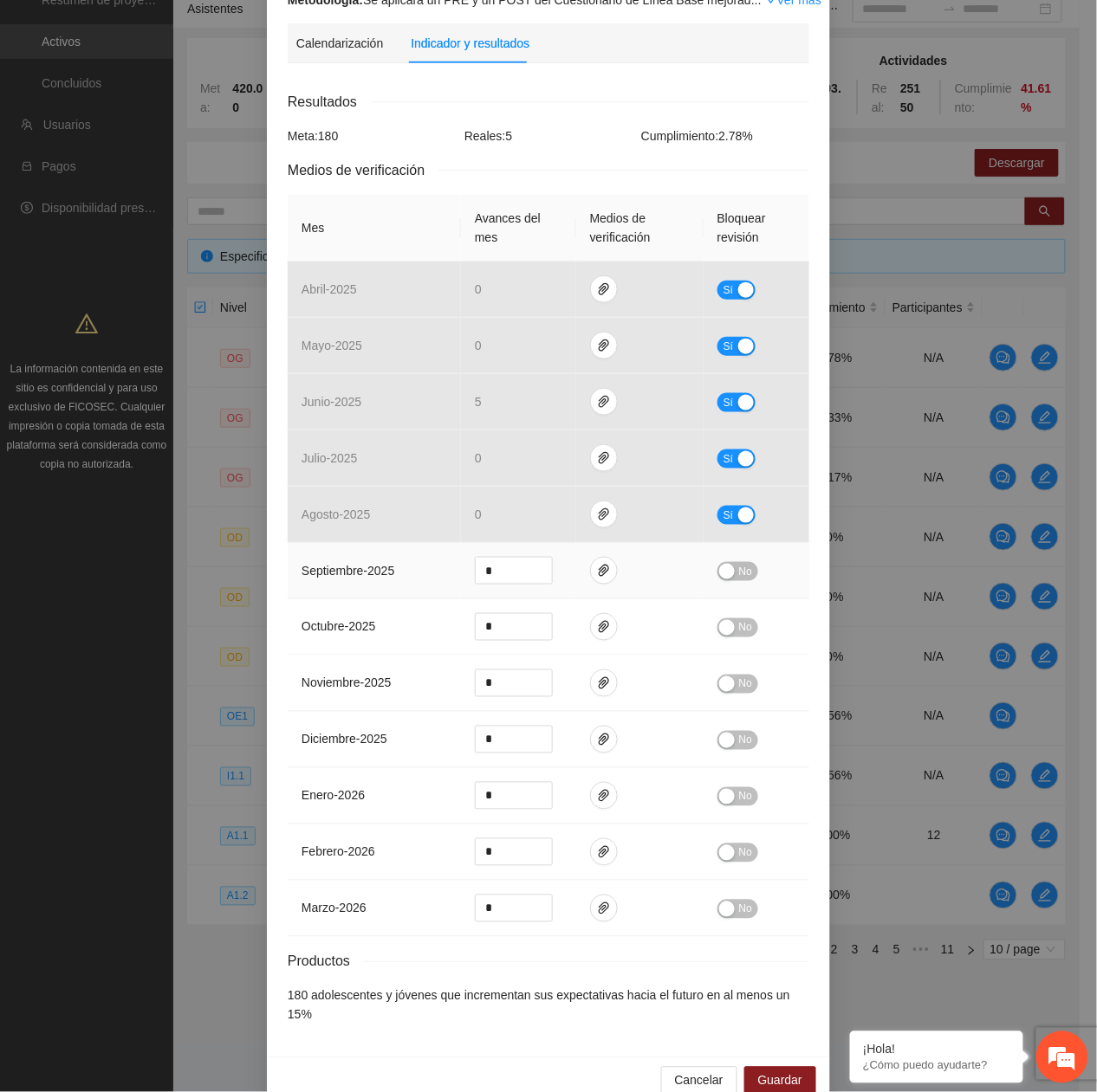
click at [739, 569] on span "No" at bounding box center [746, 571] width 13 height 19
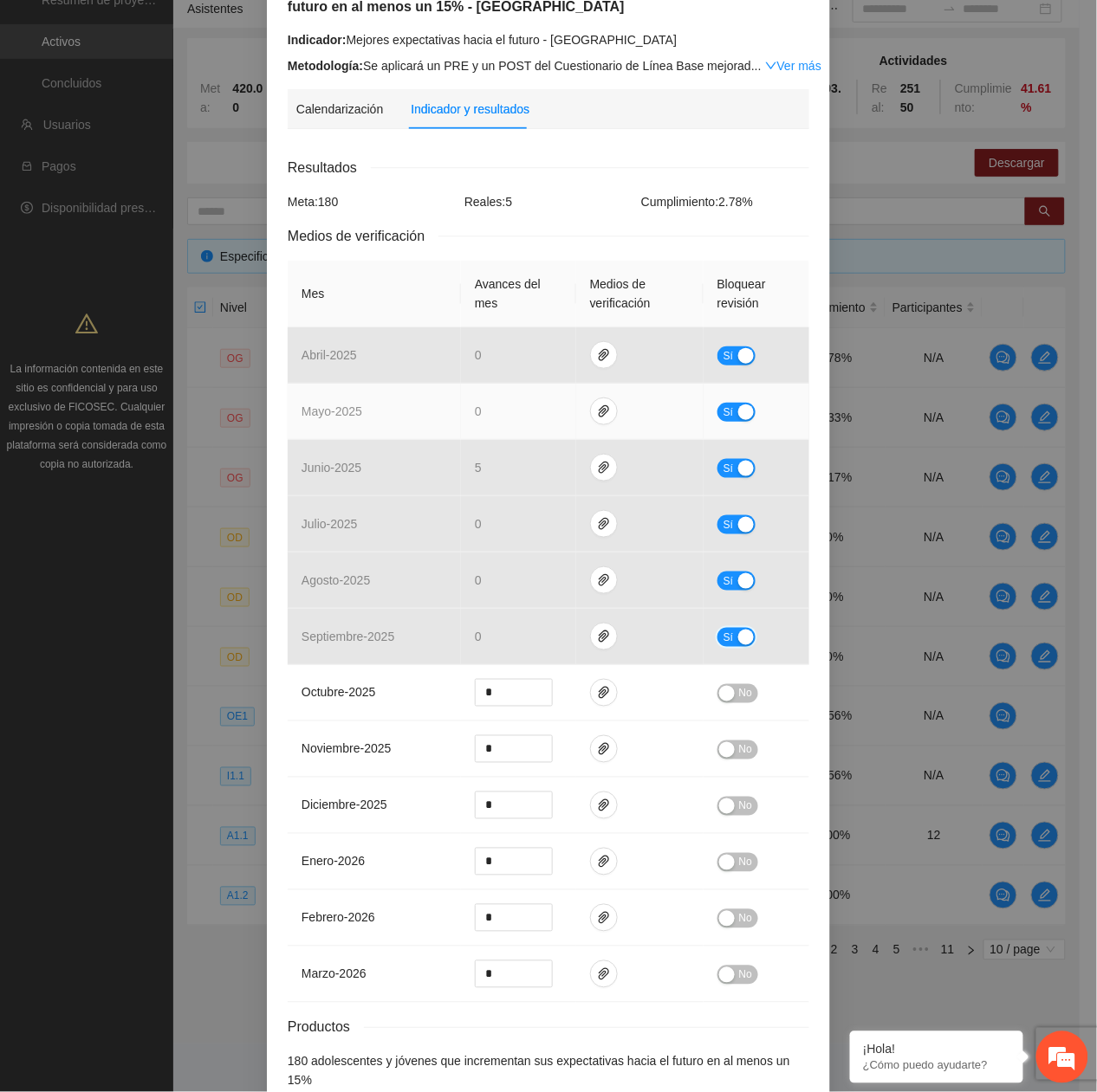
scroll to position [0, 0]
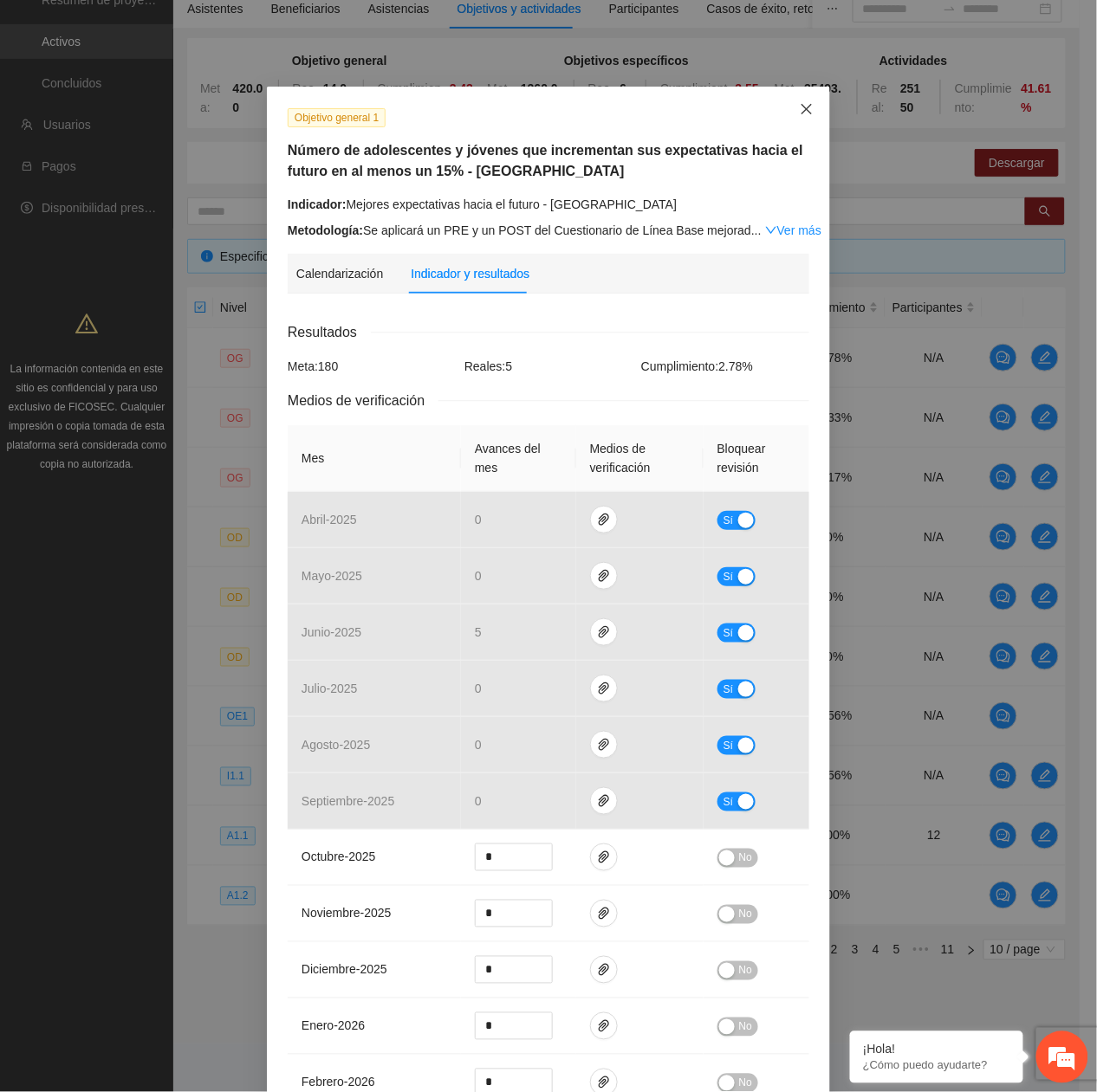
click at [801, 108] on icon "close" at bounding box center [806, 109] width 10 height 10
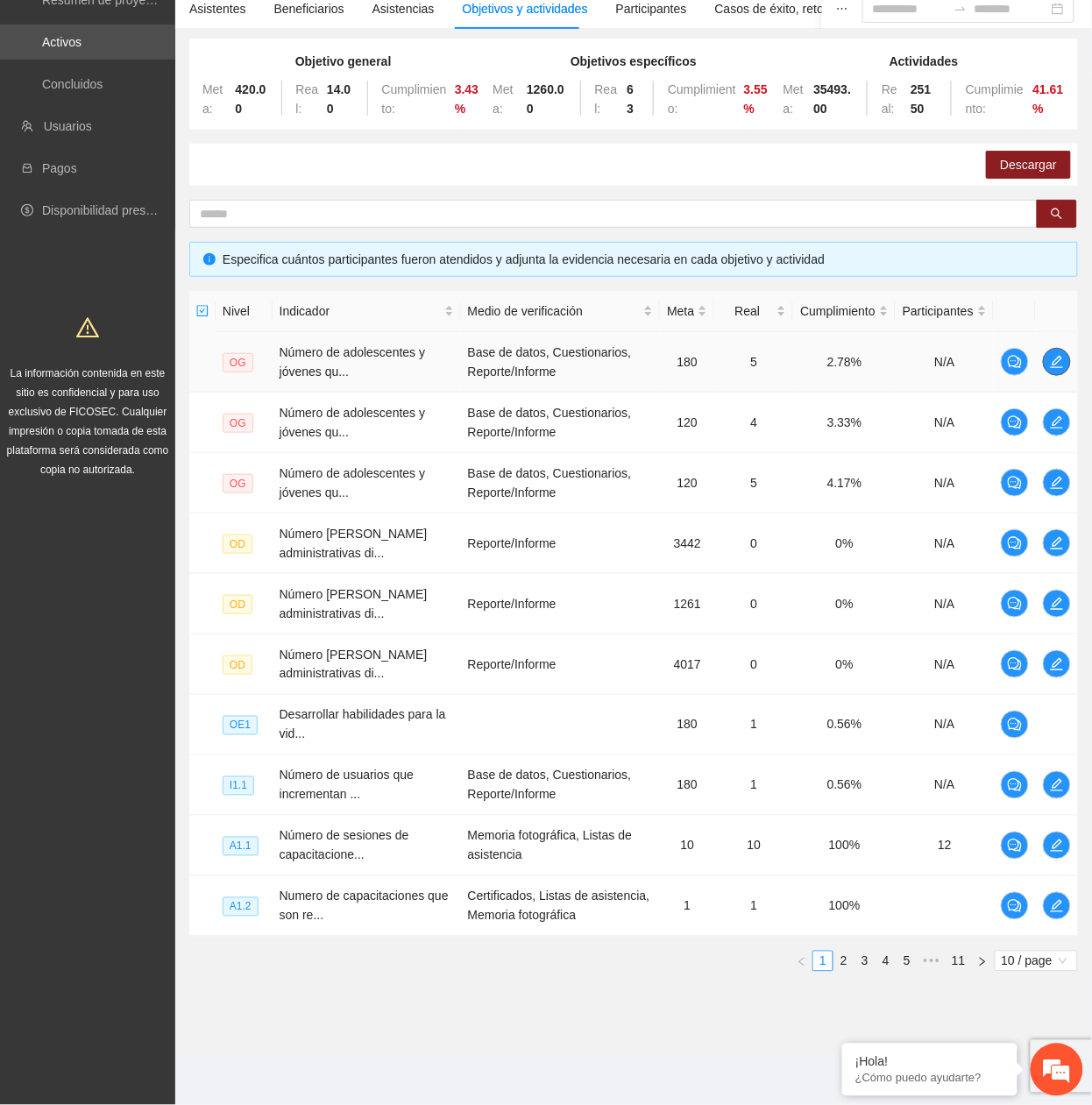
click at [1050, 359] on icon "edit" at bounding box center [1056, 362] width 14 height 14
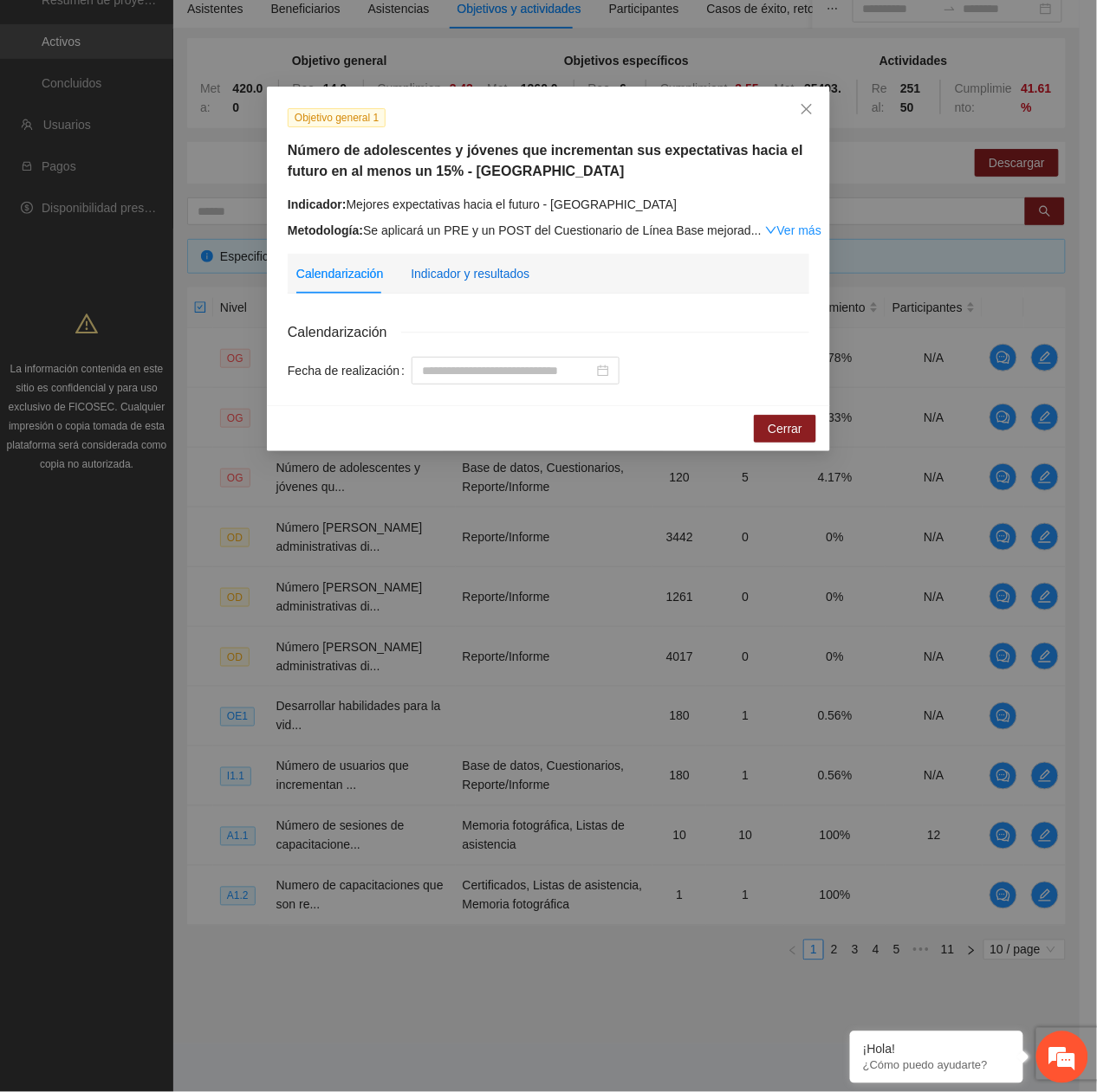
click at [496, 267] on div "Indicador y resultados" at bounding box center [470, 274] width 119 height 19
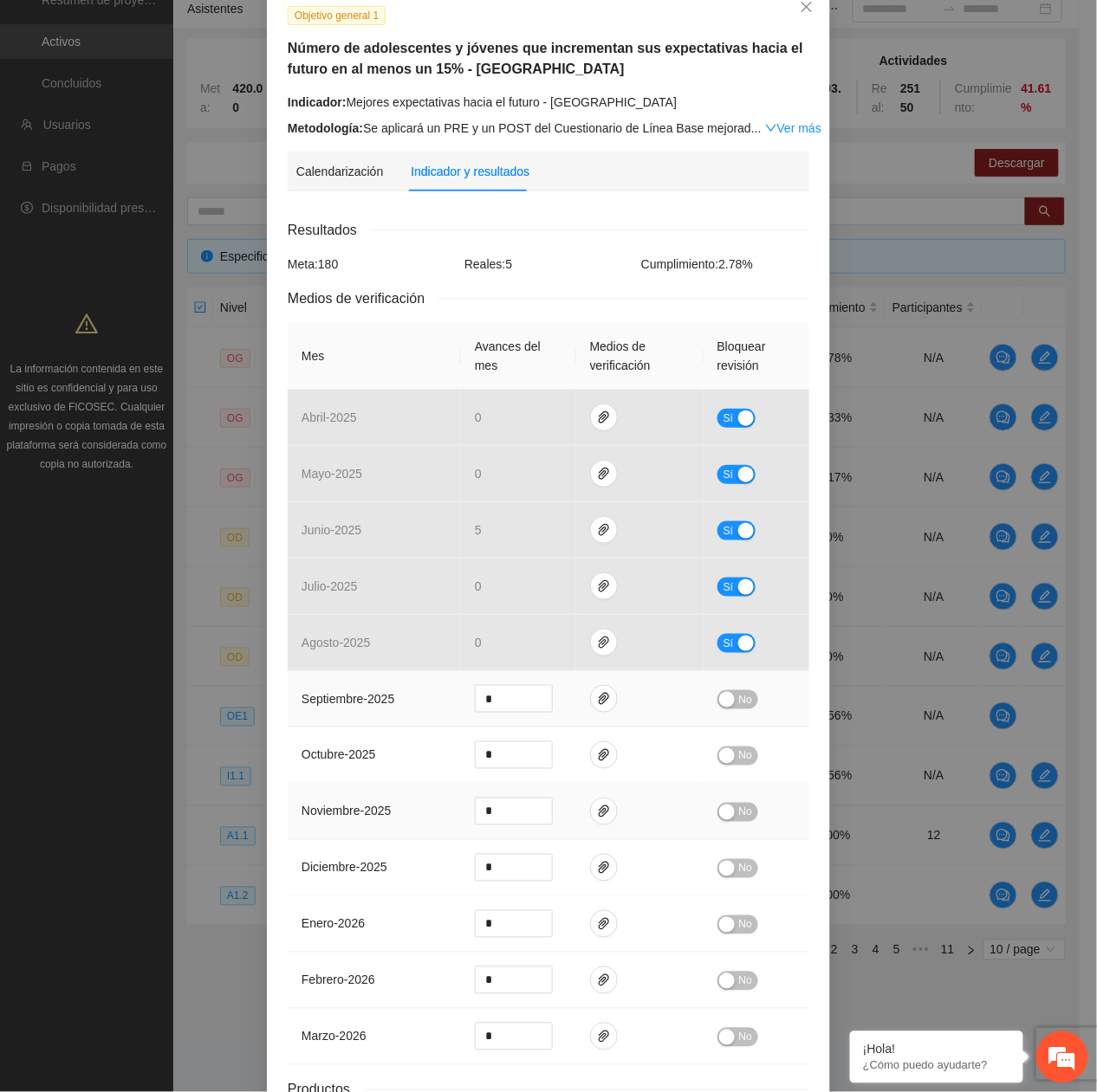
scroll to position [231, 0]
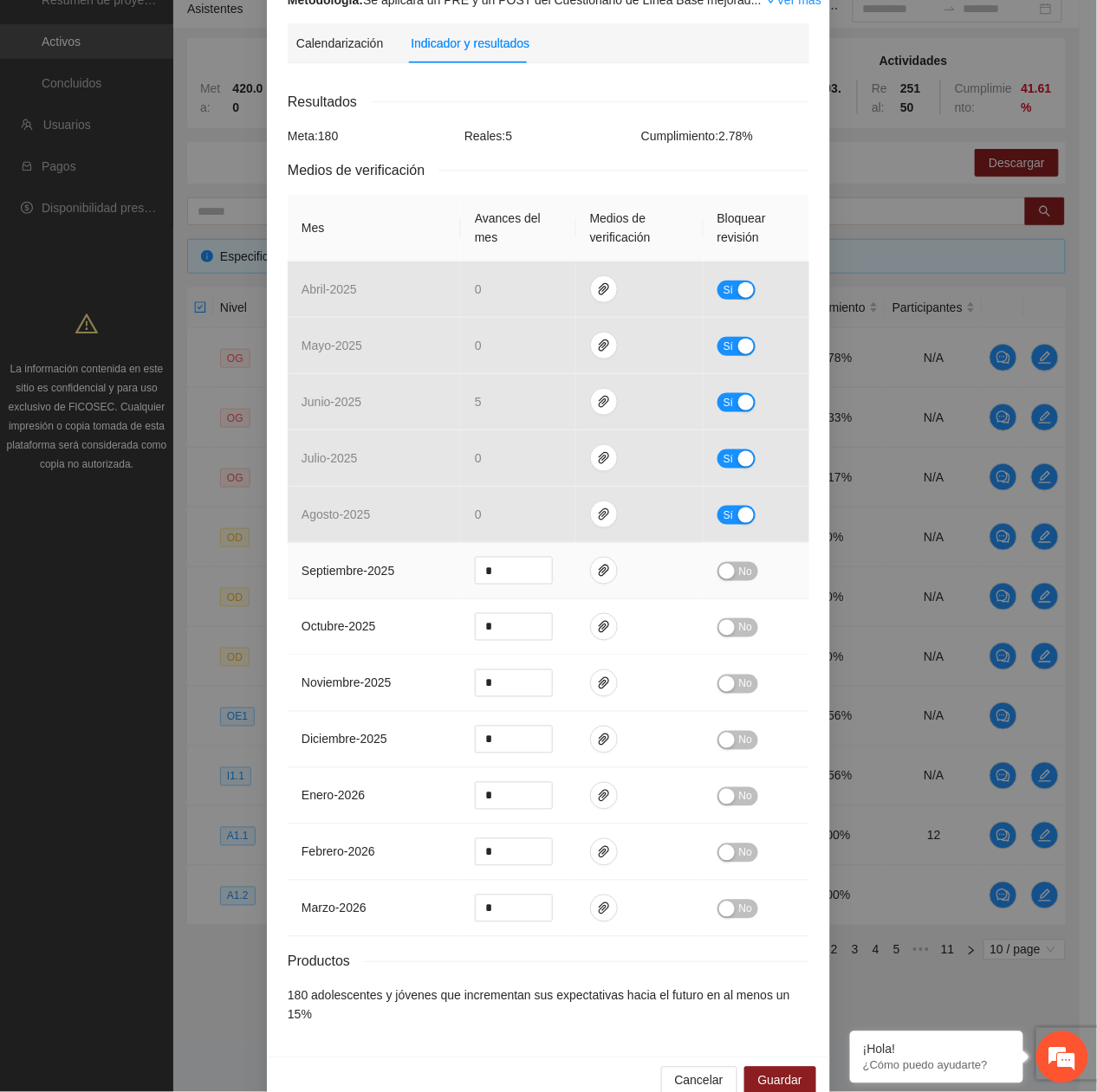
click at [739, 577] on span "No" at bounding box center [746, 571] width 13 height 19
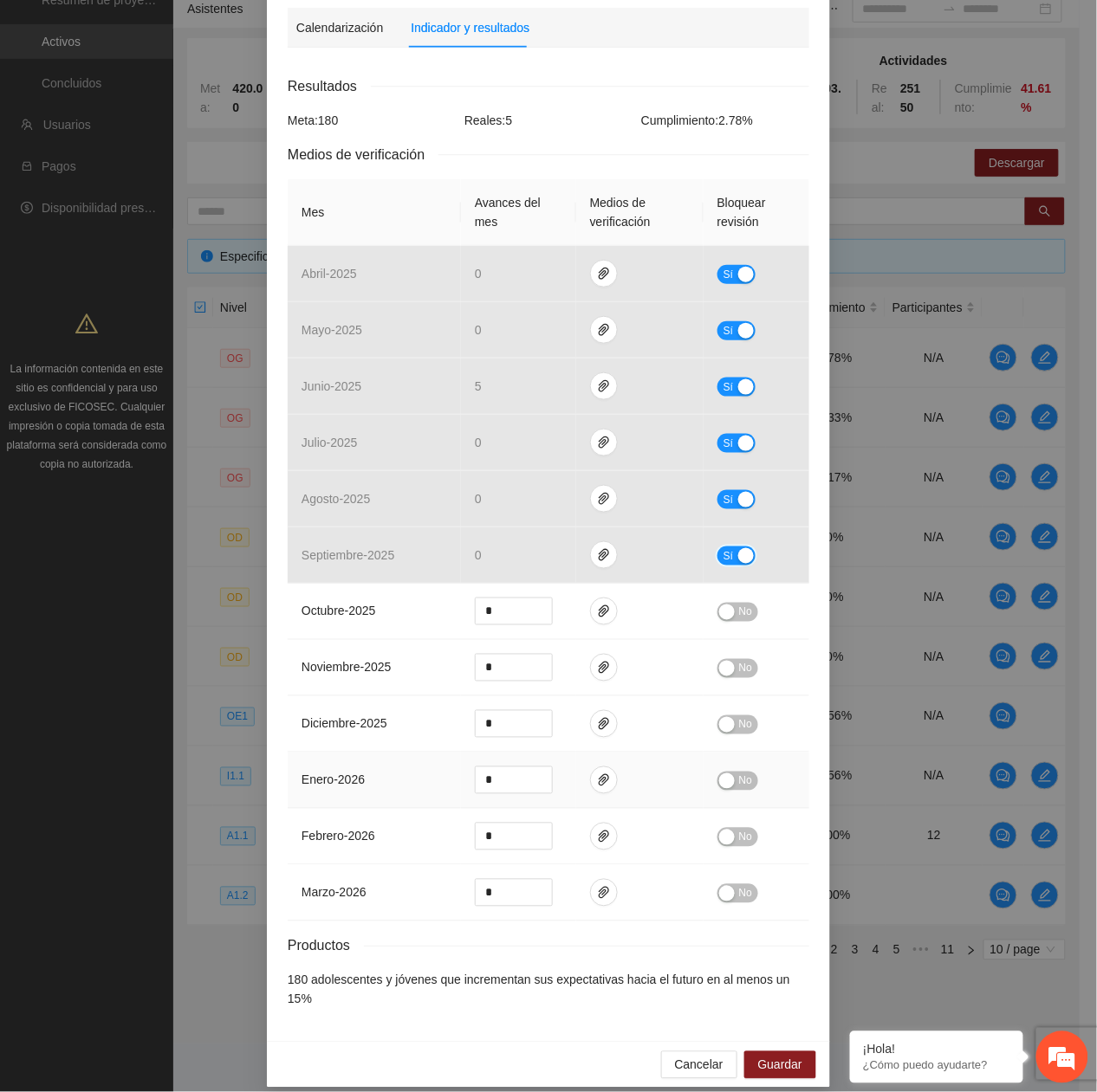
scroll to position [250, 0]
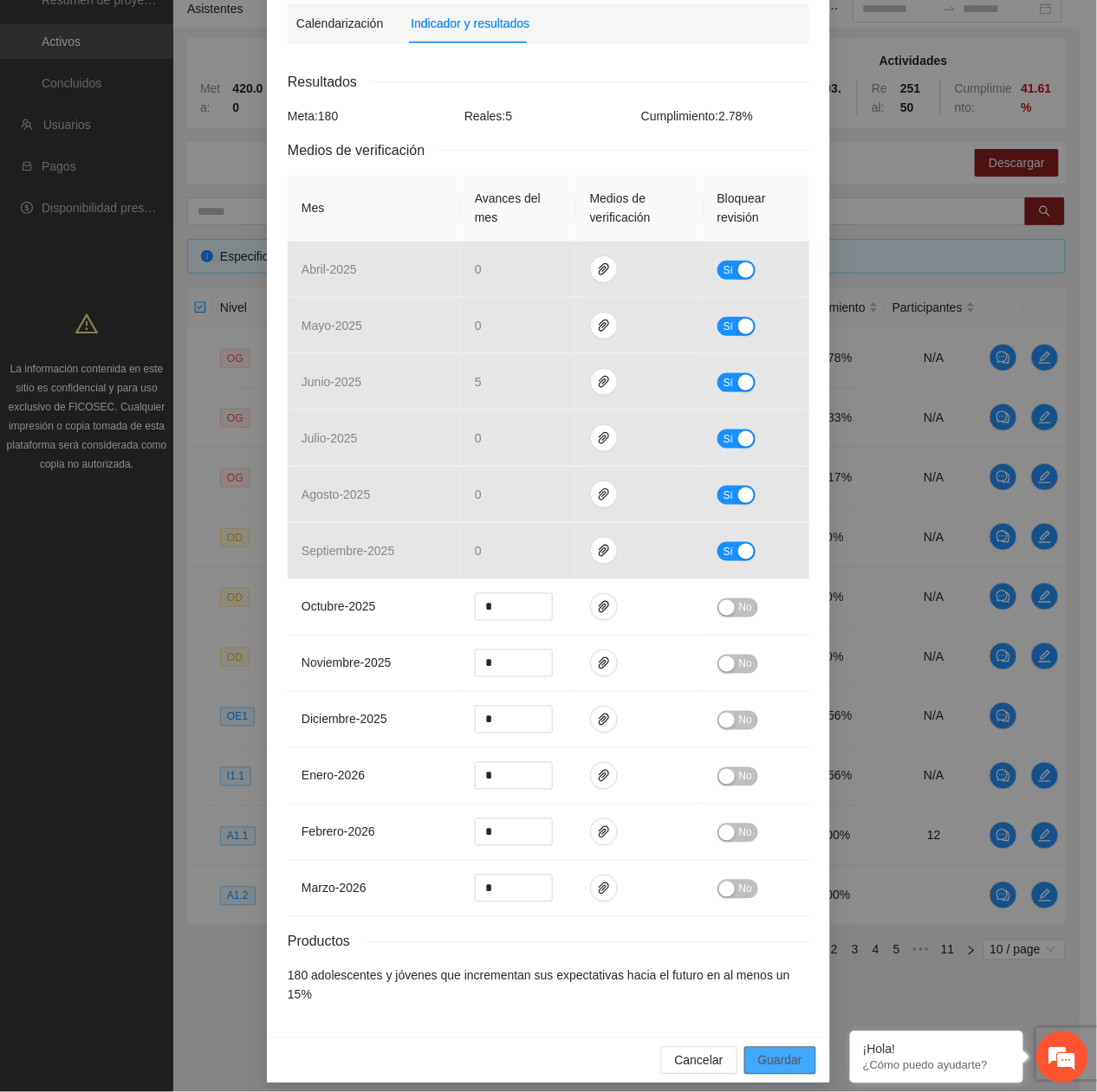
click at [774, 1052] on span "Guardar" at bounding box center [780, 1061] width 44 height 19
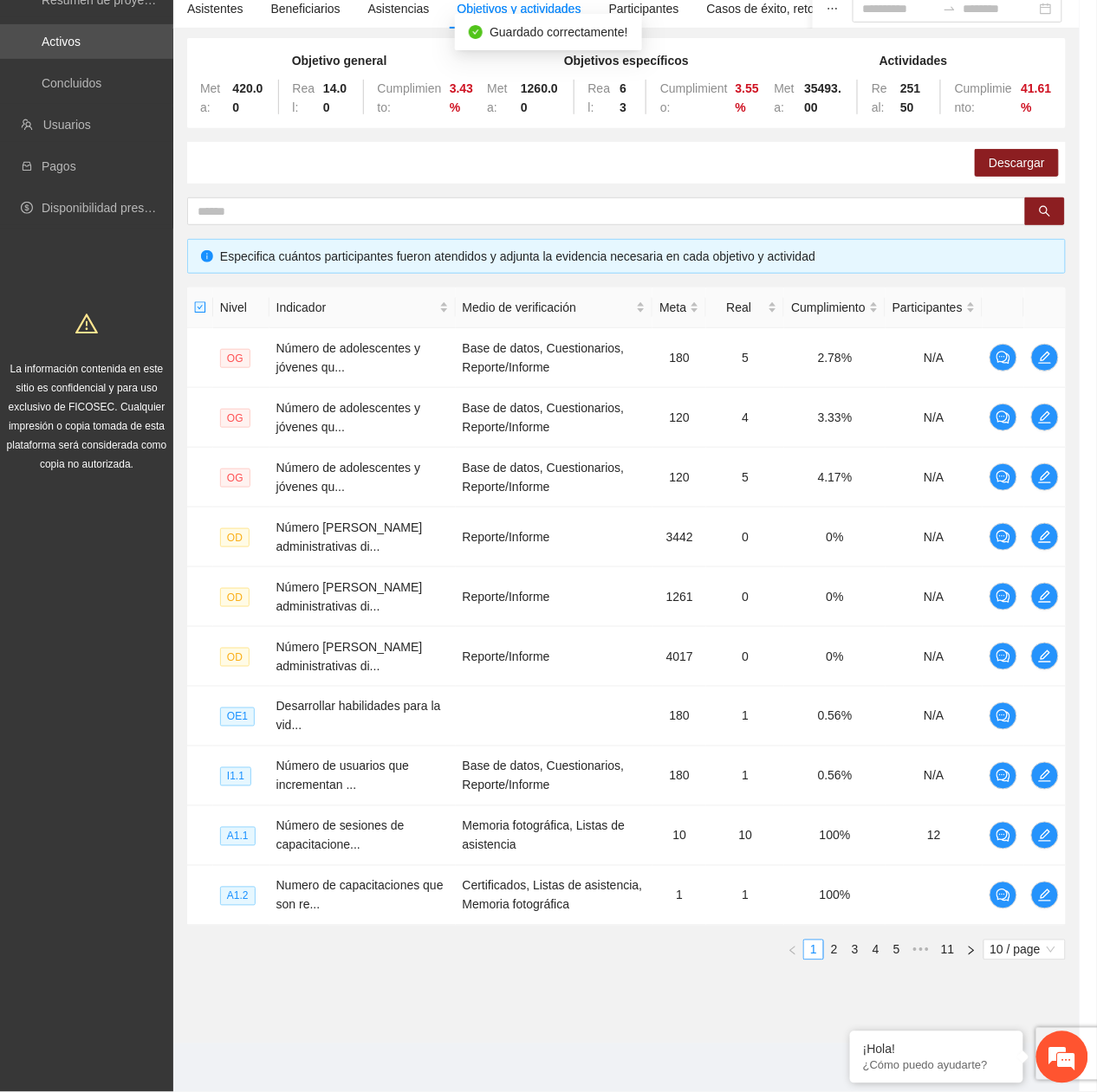
scroll to position [163, 0]
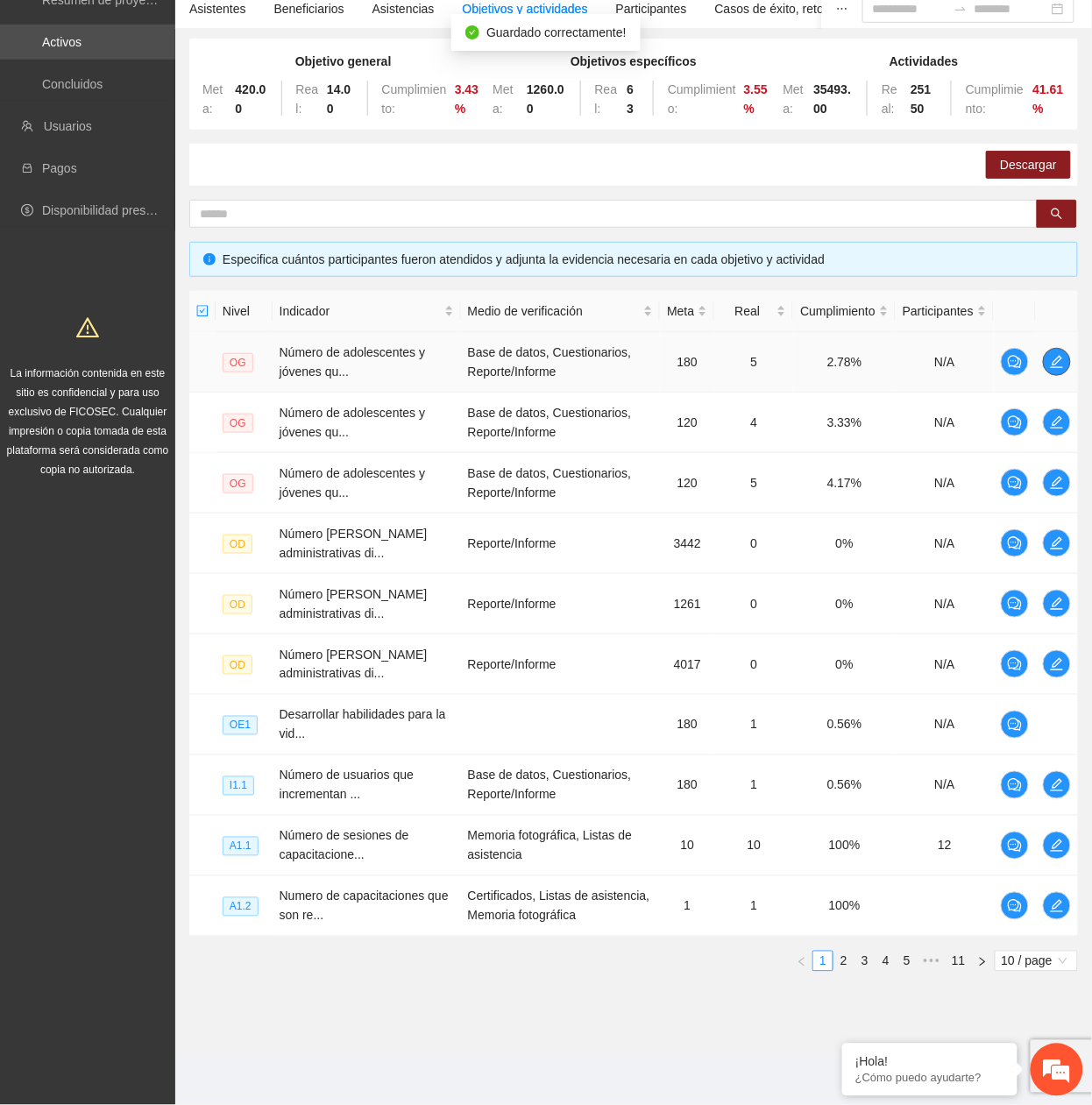
click at [1049, 355] on span "edit" at bounding box center [1057, 362] width 26 height 14
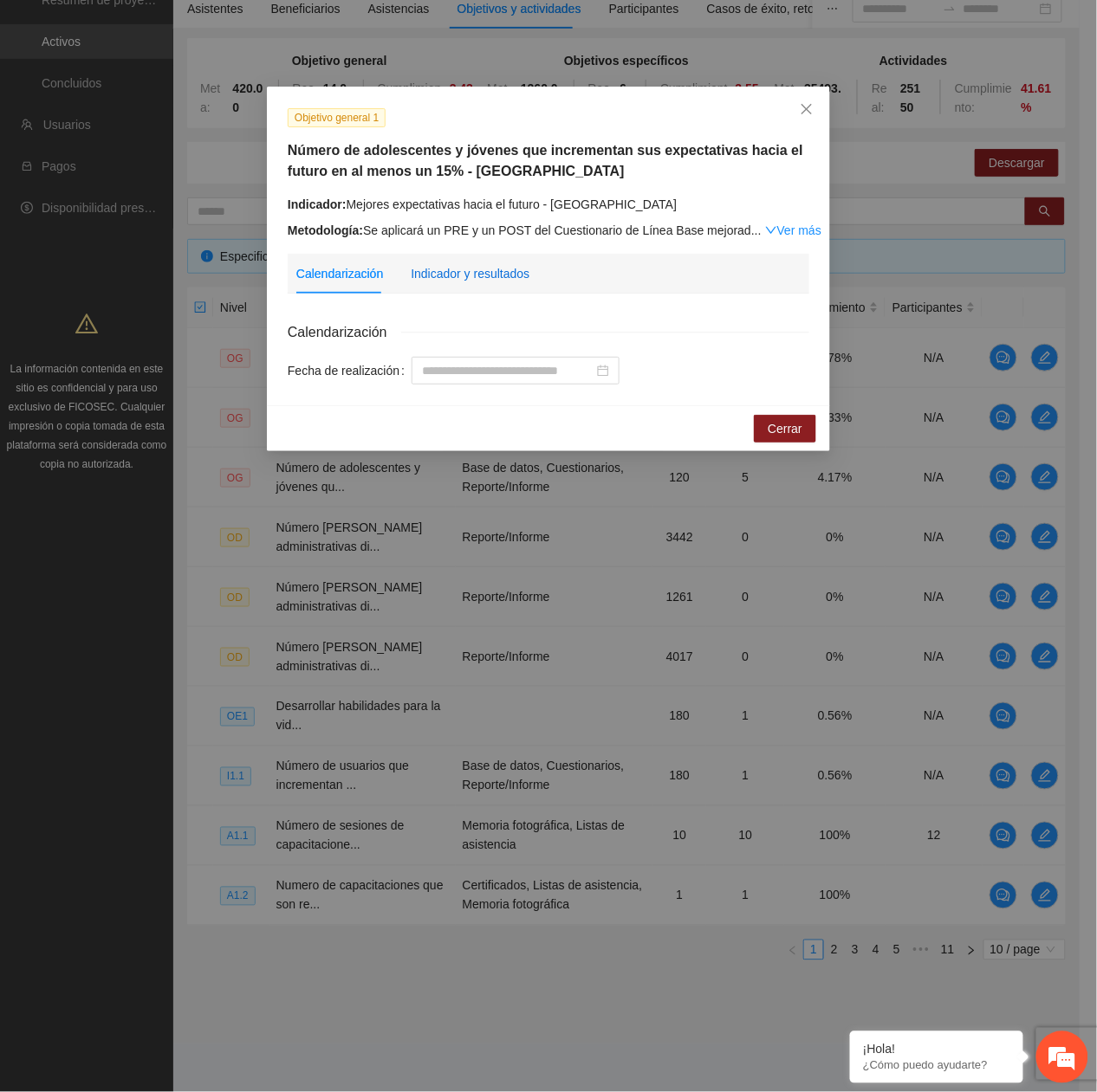
click at [475, 272] on div "Indicador y resultados" at bounding box center [470, 274] width 119 height 19
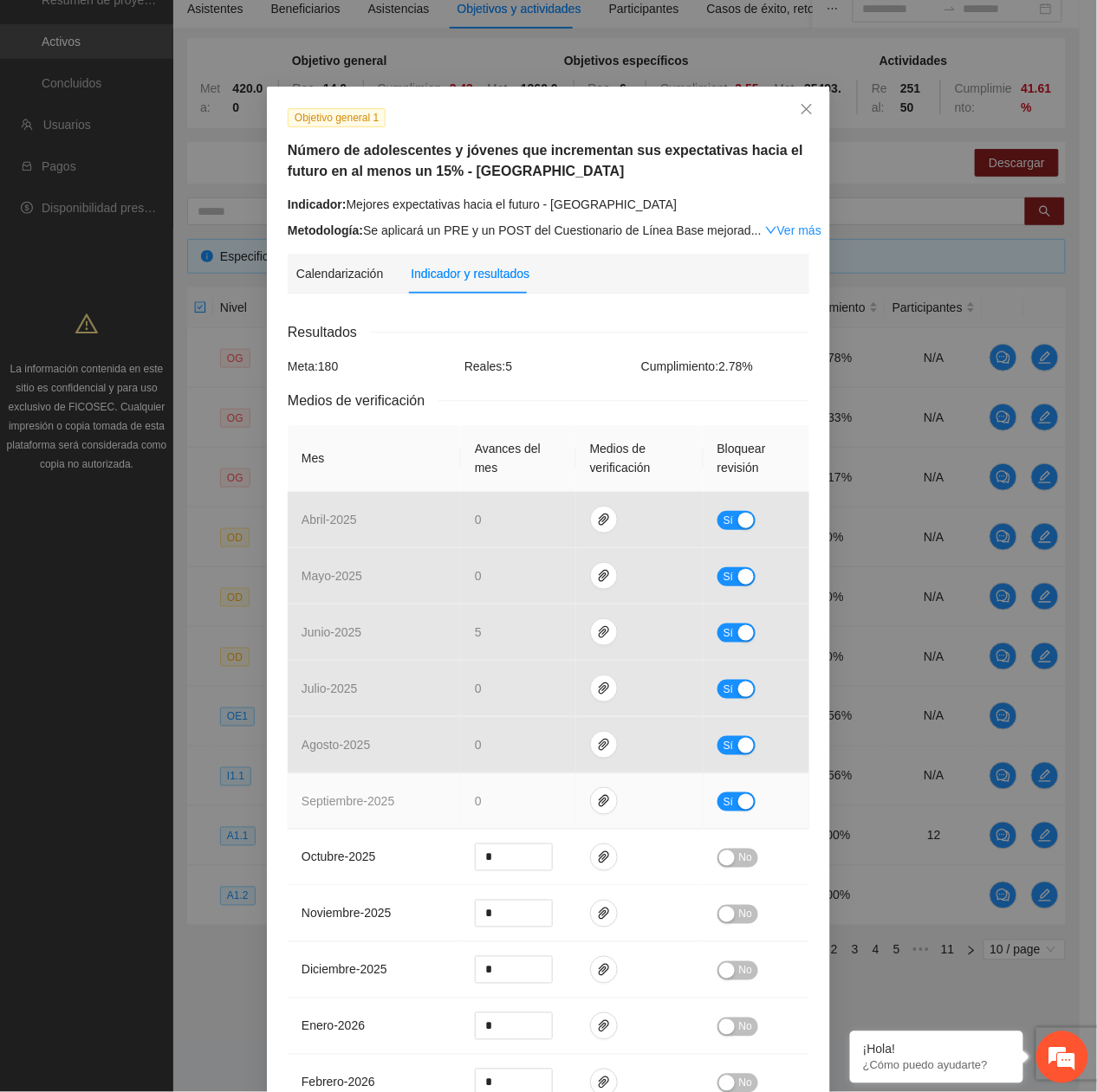
click at [726, 805] on button "Sí" at bounding box center [737, 802] width 38 height 19
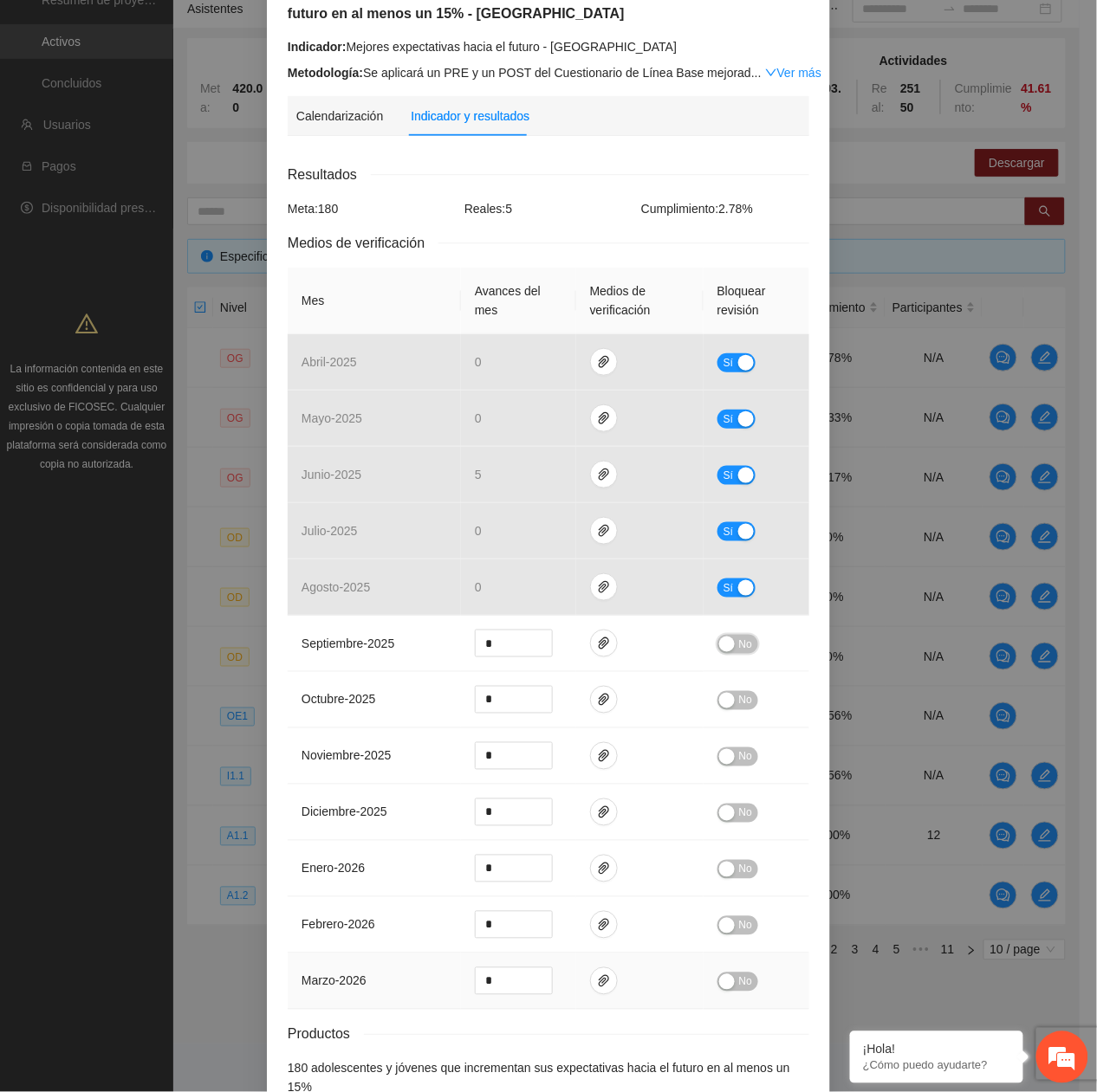
scroll to position [251, 0]
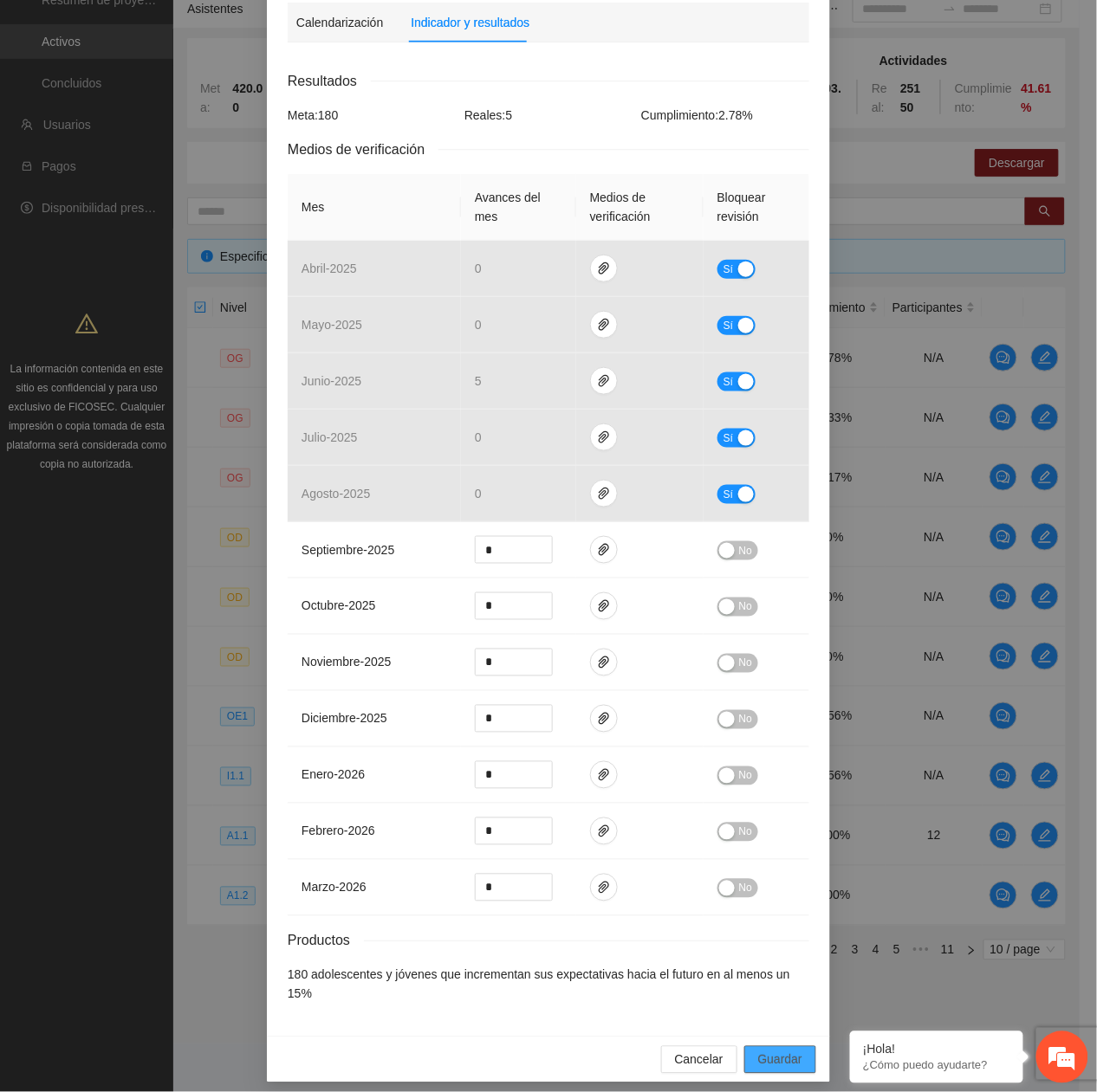
click at [781, 1058] on button "Guardar" at bounding box center [780, 1060] width 72 height 27
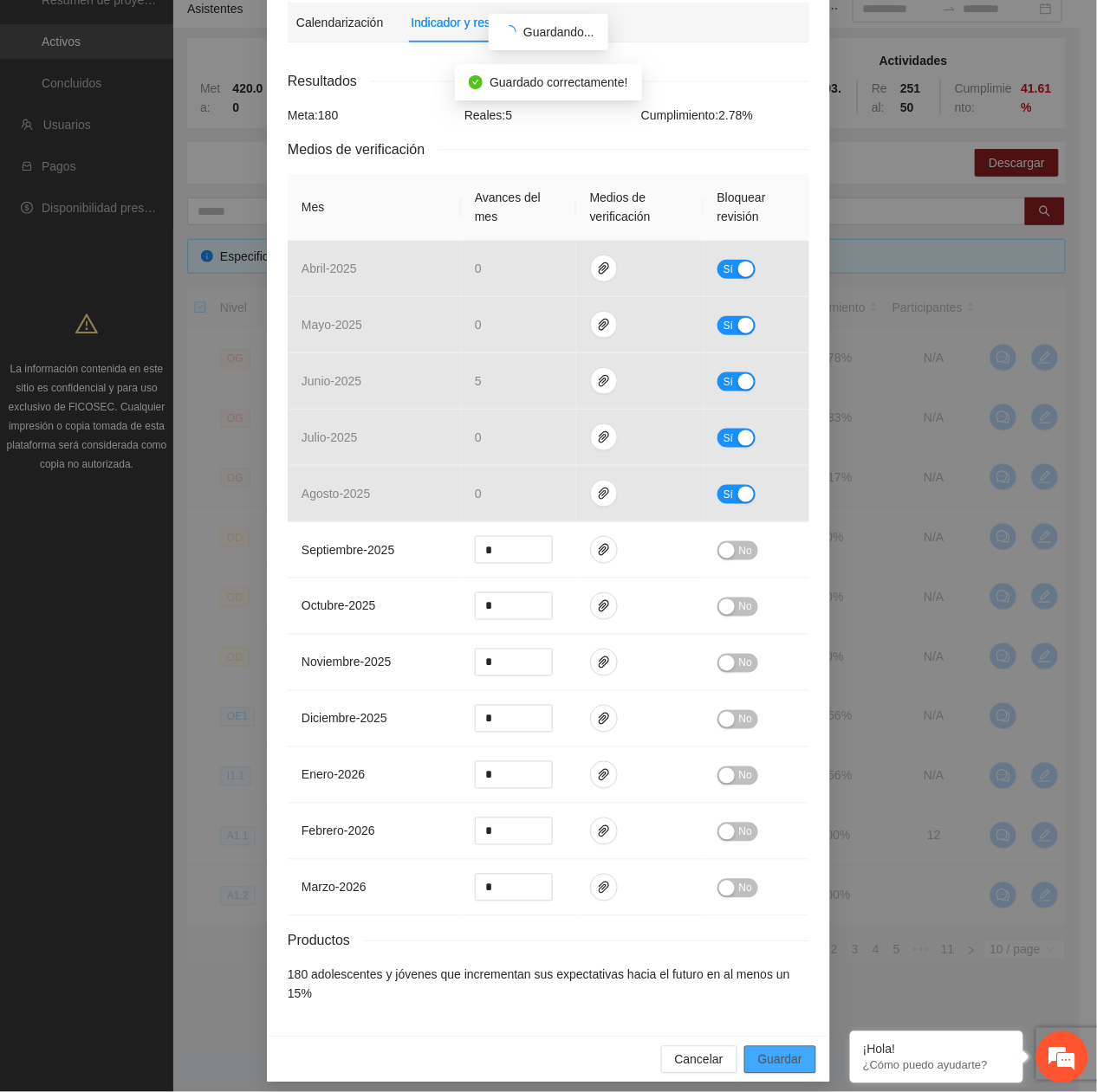
scroll to position [164, 0]
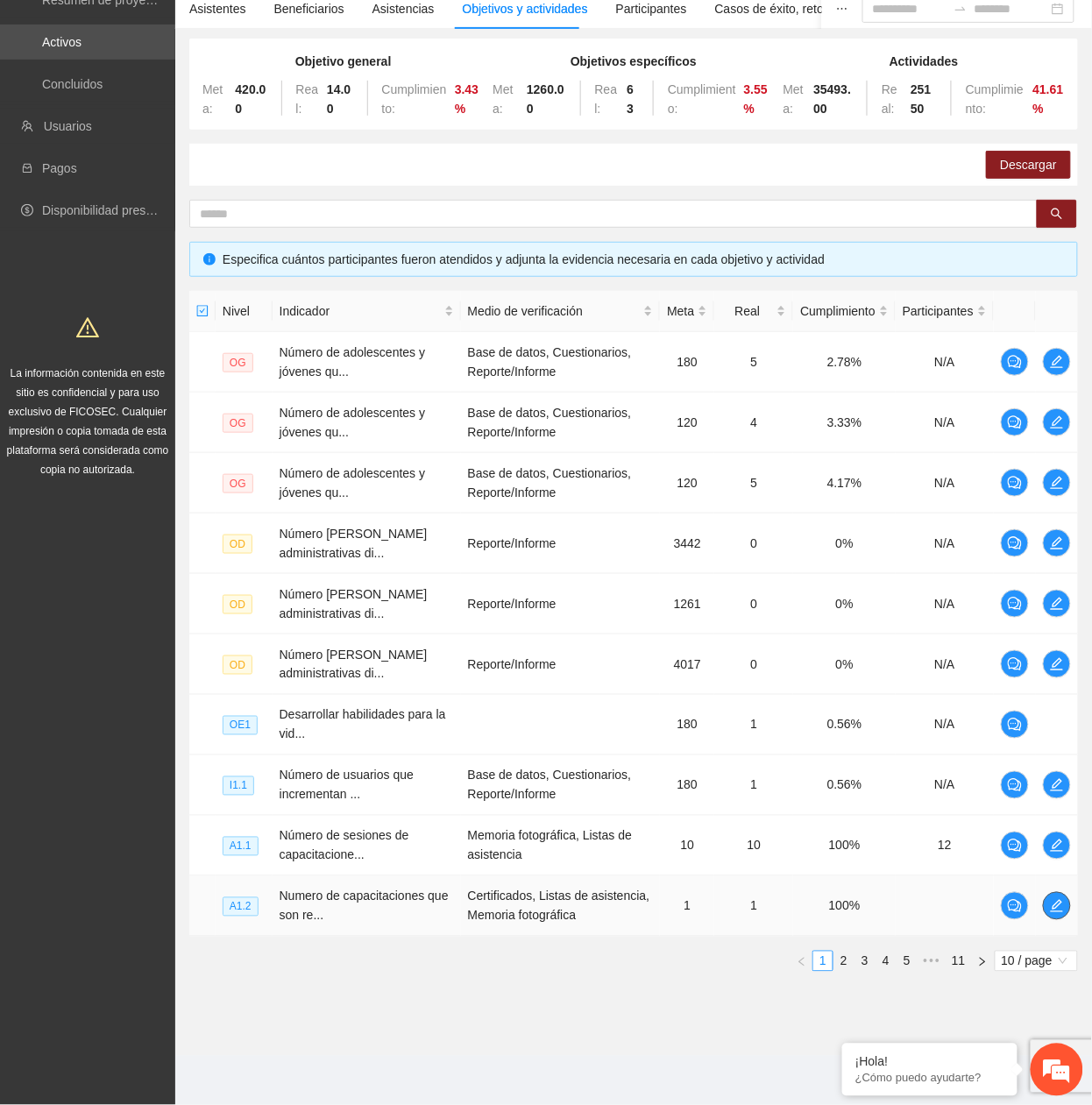
click at [1053, 902] on icon "edit" at bounding box center [1056, 906] width 14 height 14
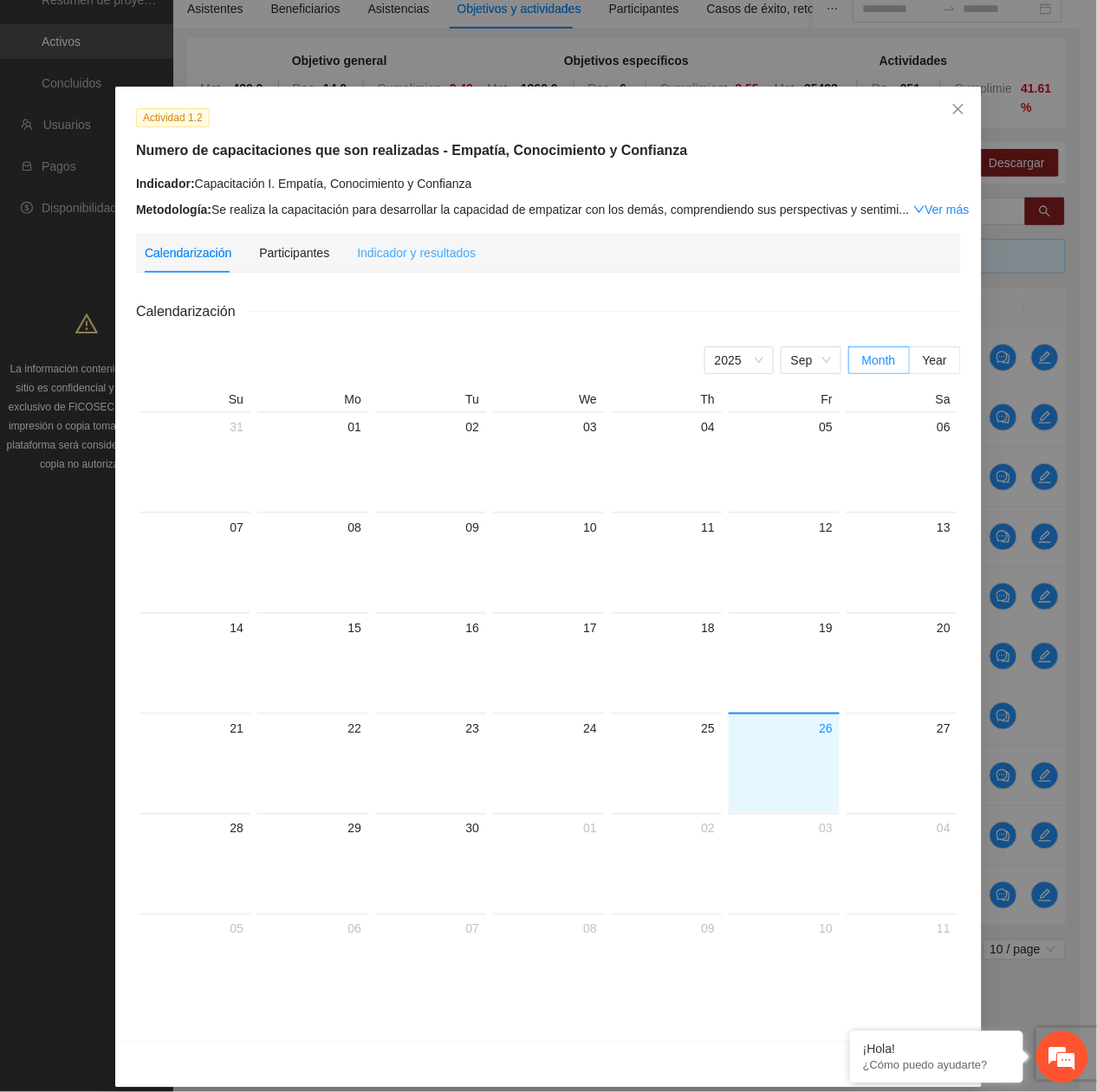
click at [364, 264] on div "Indicador y resultados" at bounding box center [416, 253] width 119 height 40
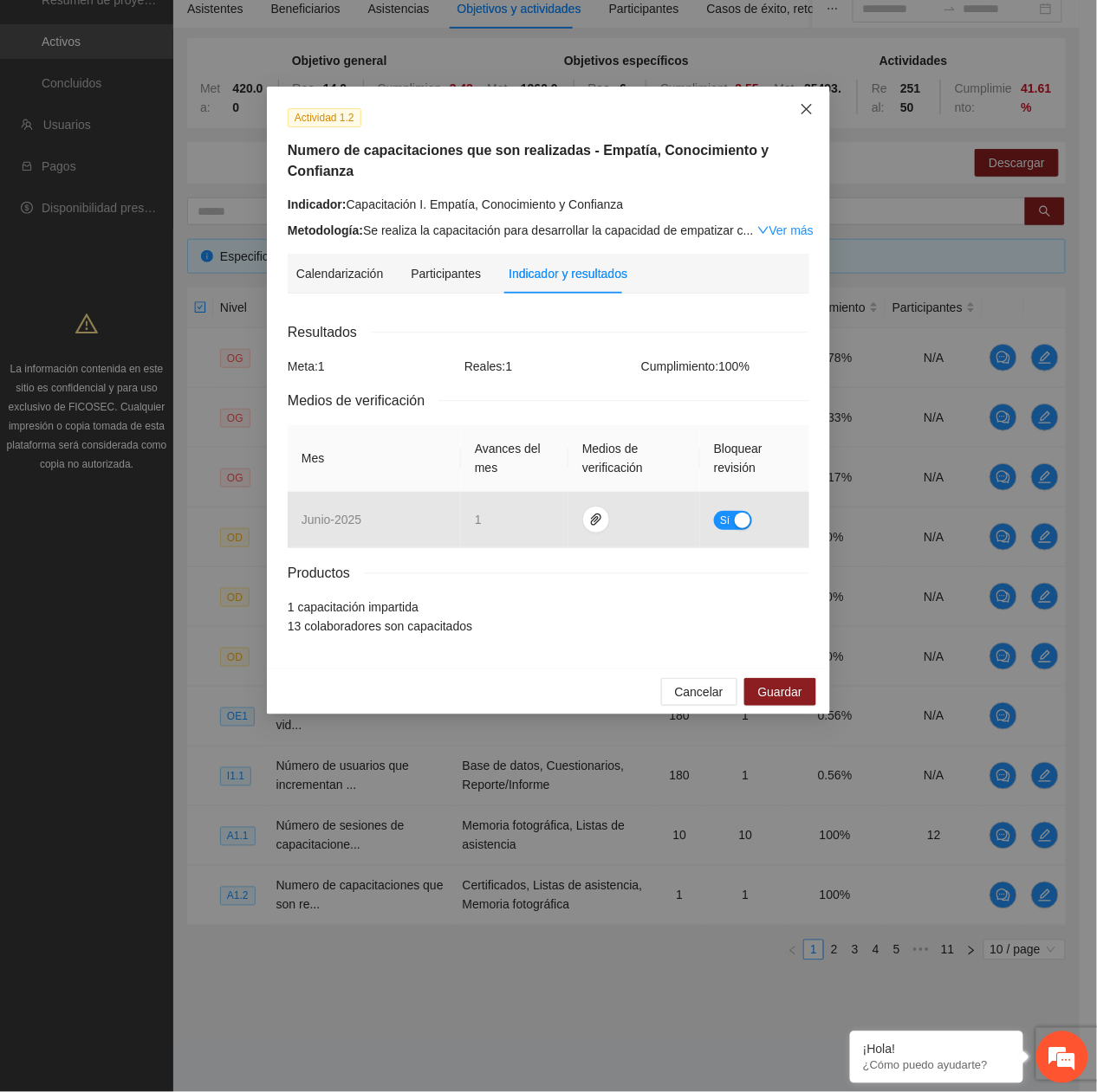
click at [797, 115] on span "Close" at bounding box center [806, 109] width 47 height 47
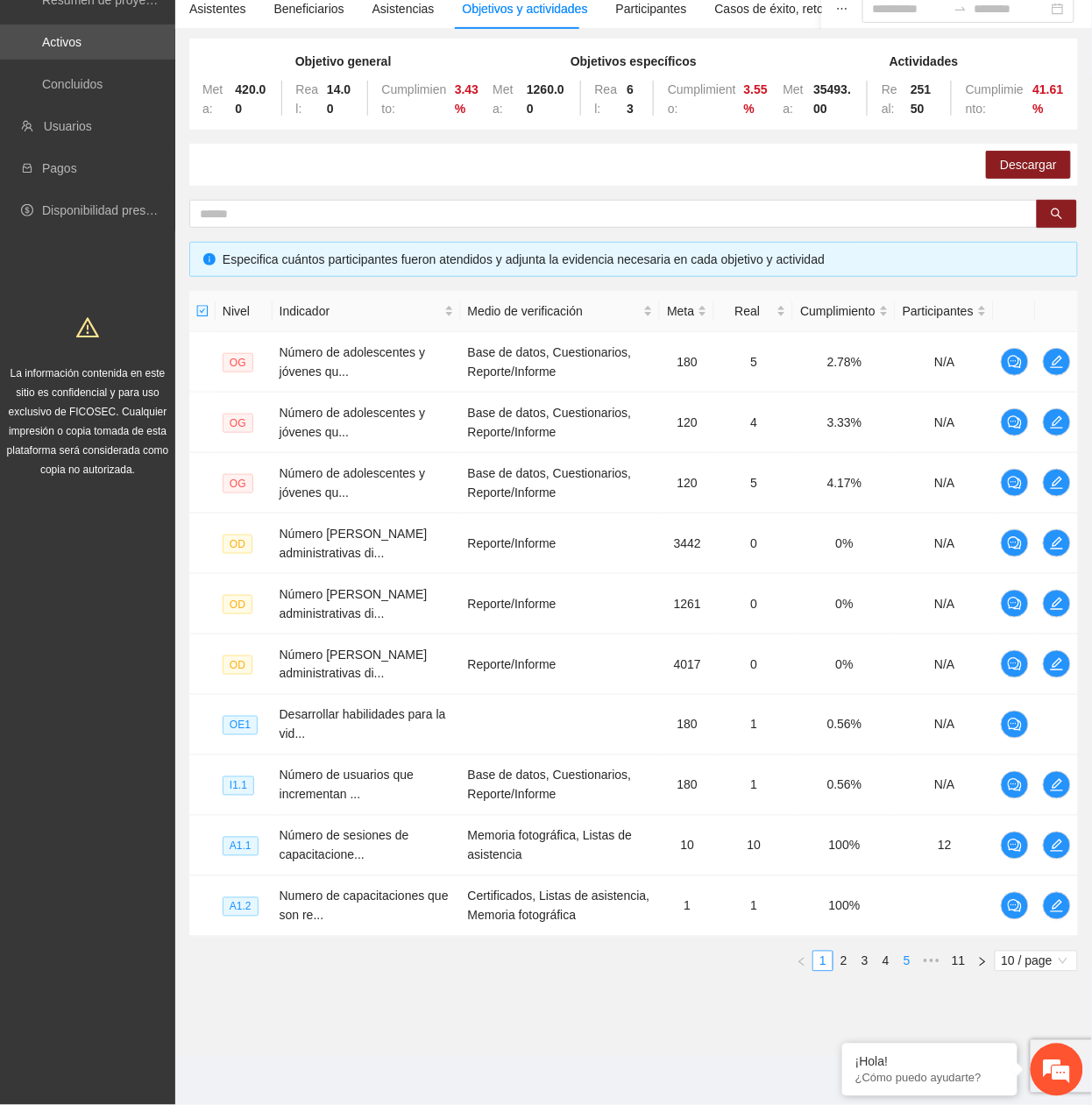
click at [897, 966] on link "5" at bounding box center [906, 961] width 19 height 19
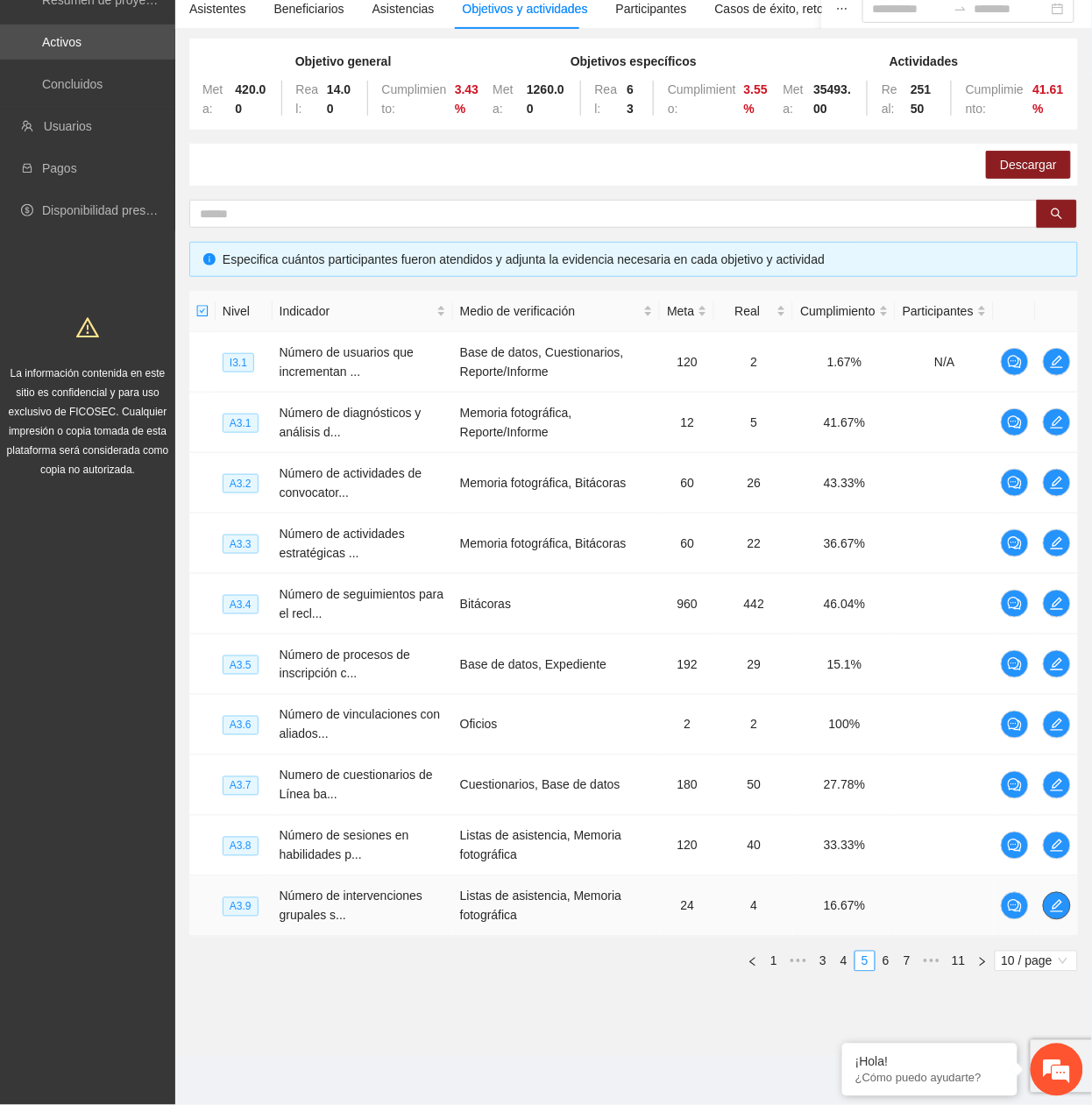
drag, startPoint x: 1050, startPoint y: 895, endPoint x: 1042, endPoint y: 888, distance: 10.6
click at [1046, 894] on td at bounding box center [1057, 907] width 42 height 61
click at [1056, 897] on button "button" at bounding box center [1057, 907] width 28 height 28
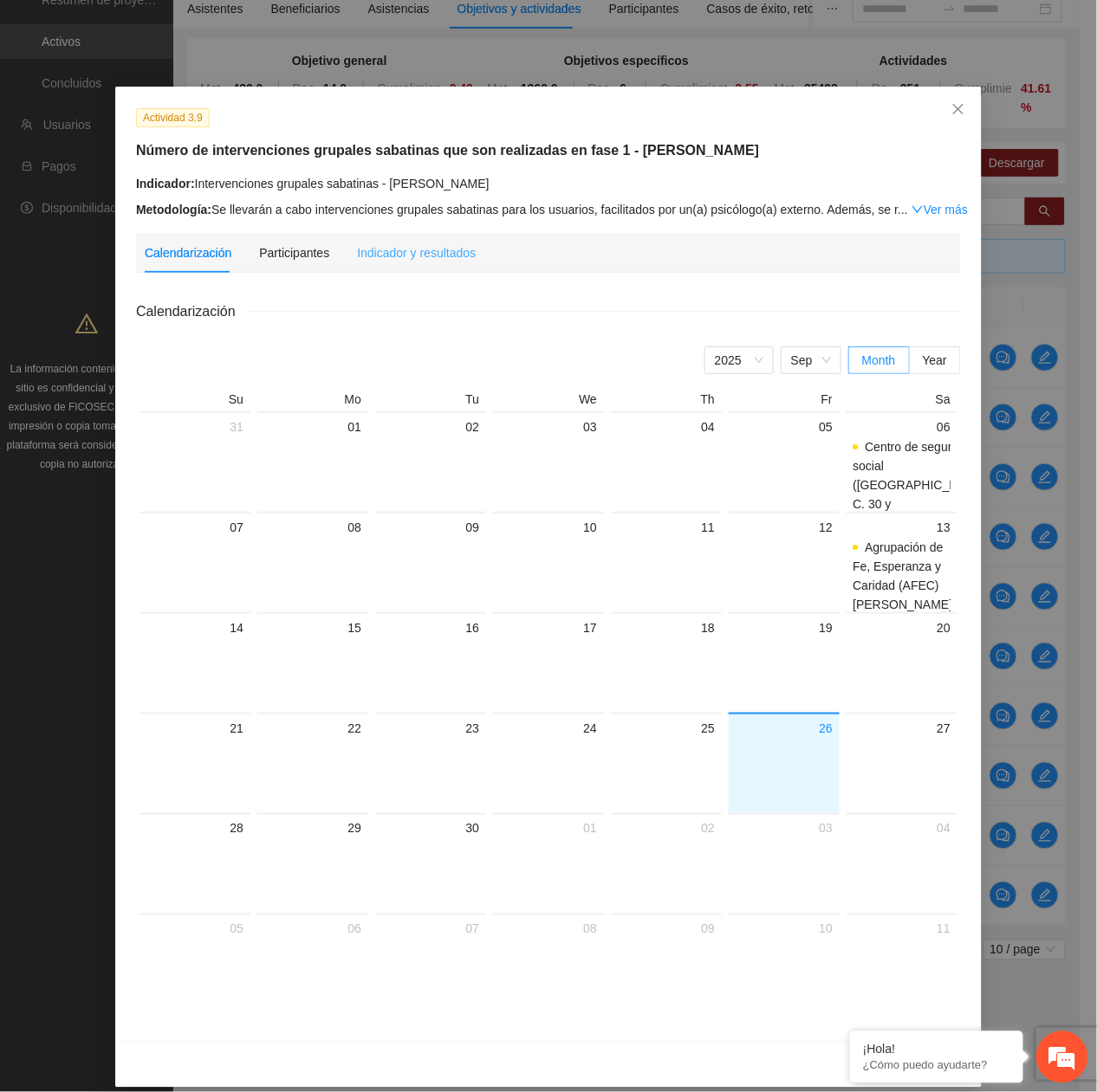
click at [379, 237] on div "Indicador y resultados" at bounding box center [416, 253] width 119 height 40
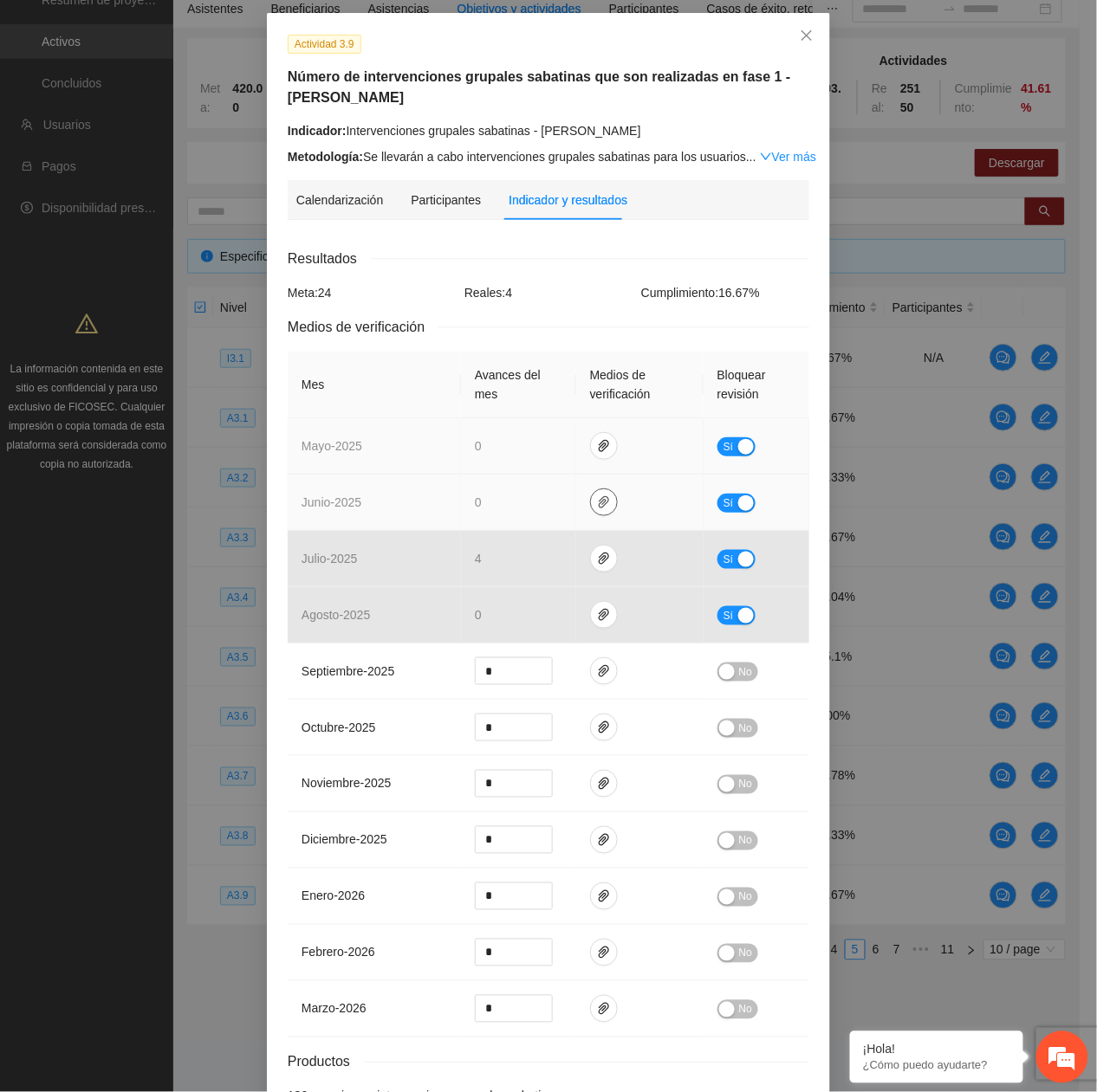
scroll to position [115, 0]
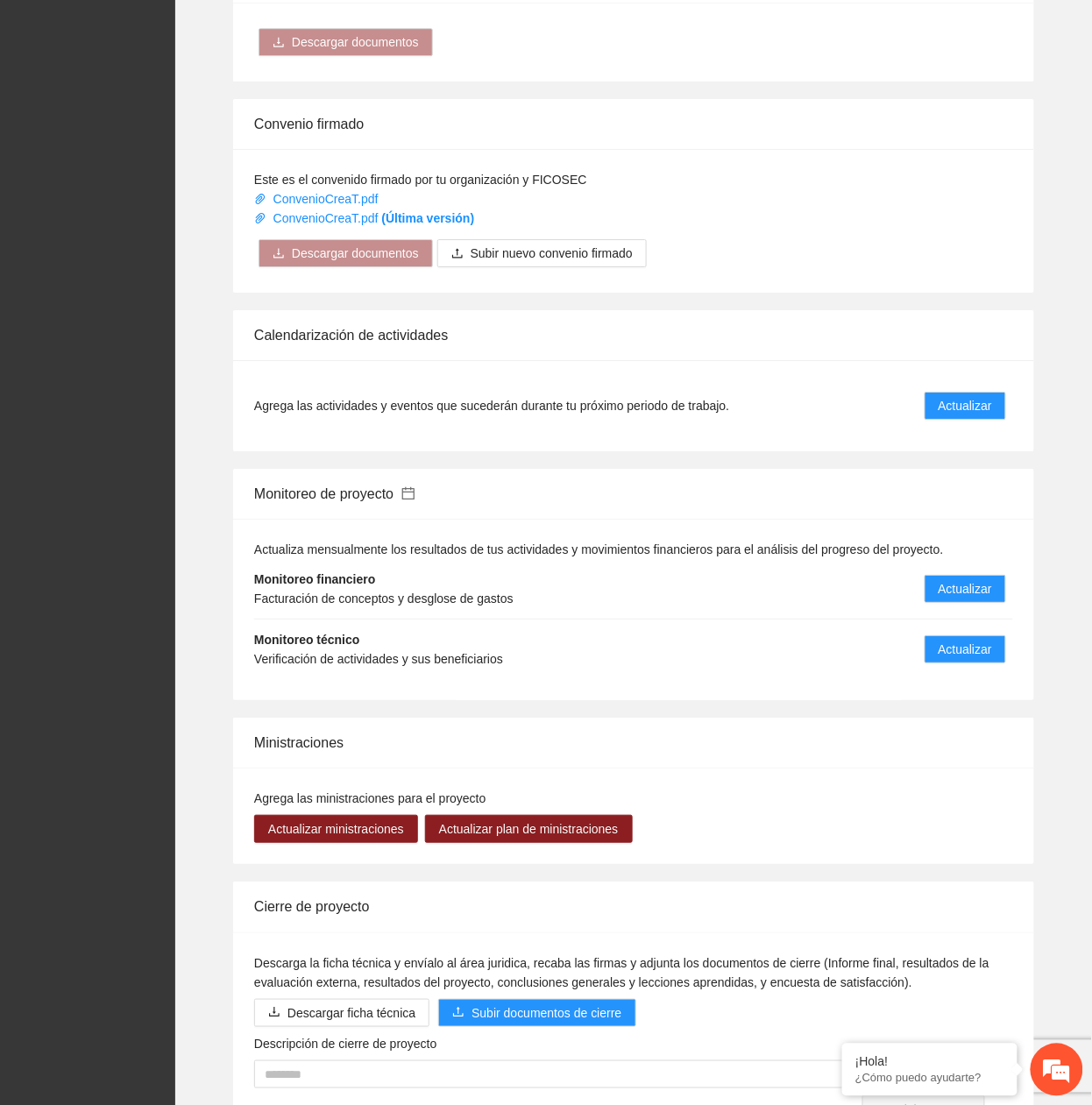
scroll to position [1402, 0]
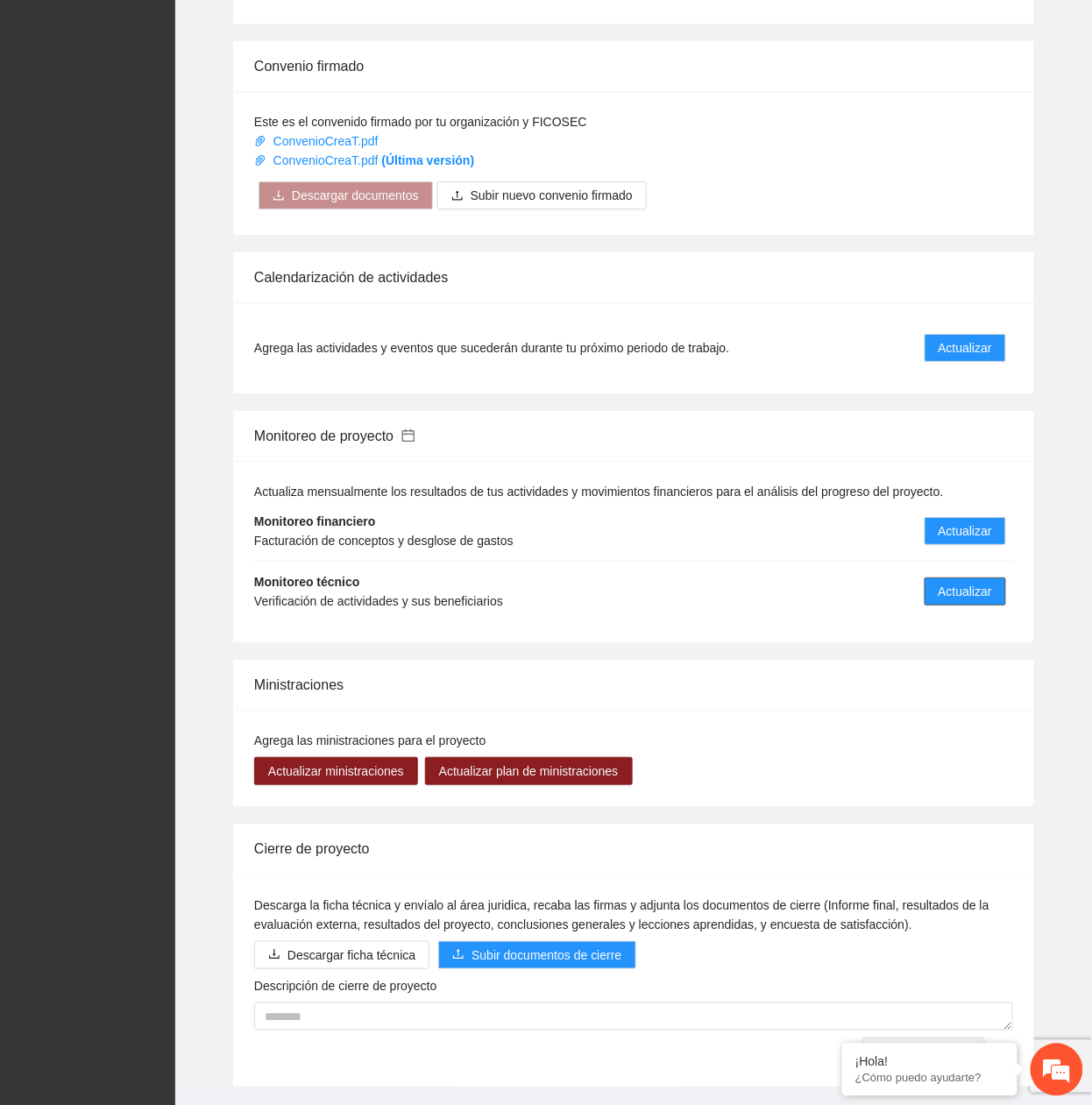
click at [961, 578] on button "Actualizar" at bounding box center [966, 592] width 81 height 28
